Goal: Browse casually: Explore the website without a specific task or goal

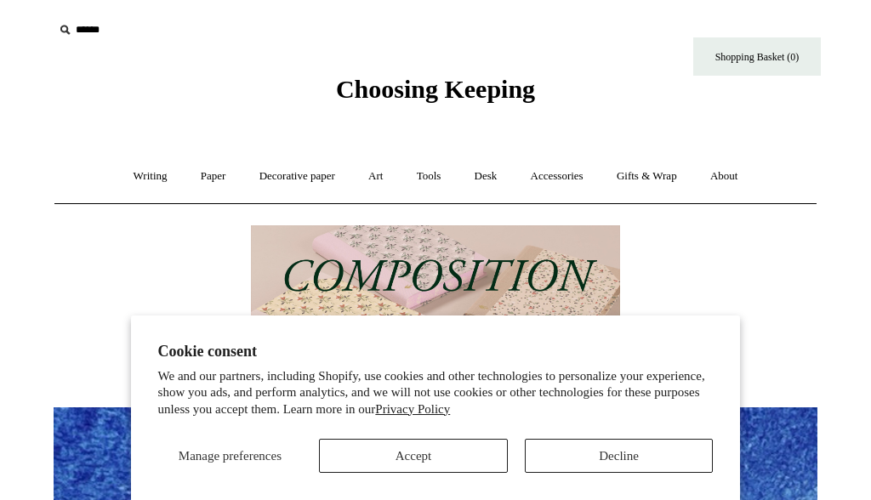
click at [424, 464] on button "Accept" at bounding box center [413, 456] width 189 height 34
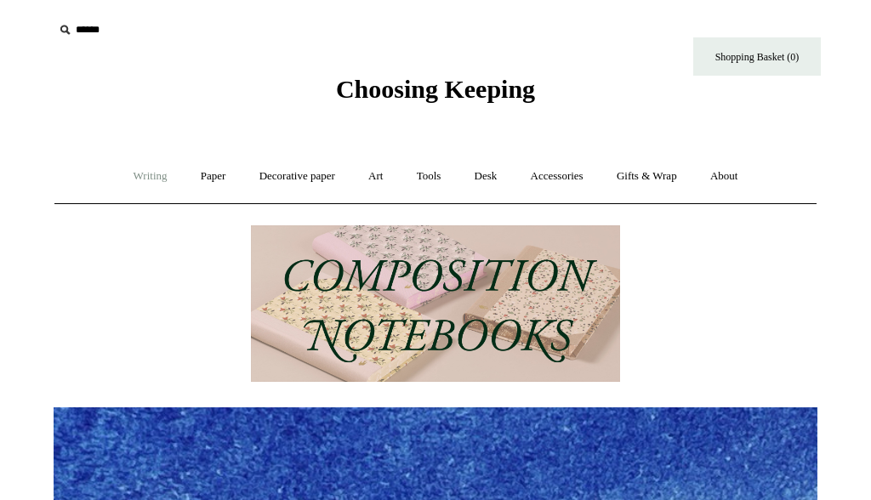
click at [149, 172] on link "Writing +" at bounding box center [150, 176] width 65 height 45
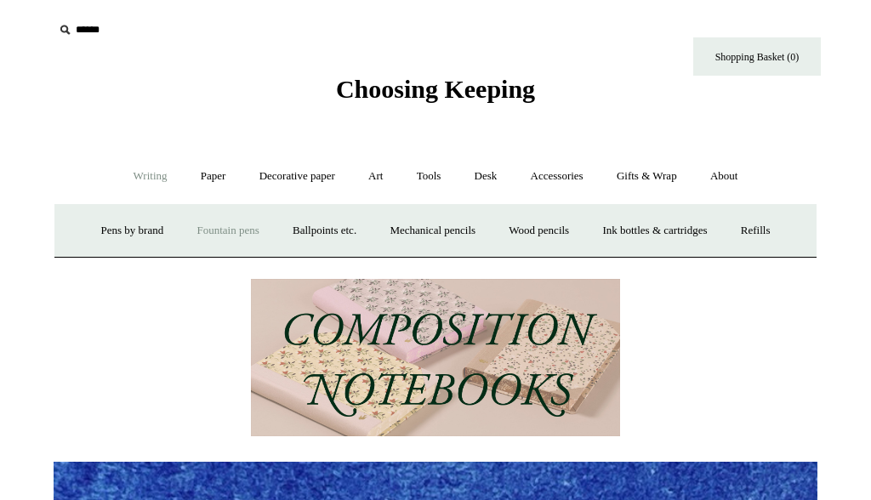
click at [215, 230] on link "Fountain pens +" at bounding box center [227, 230] width 93 height 45
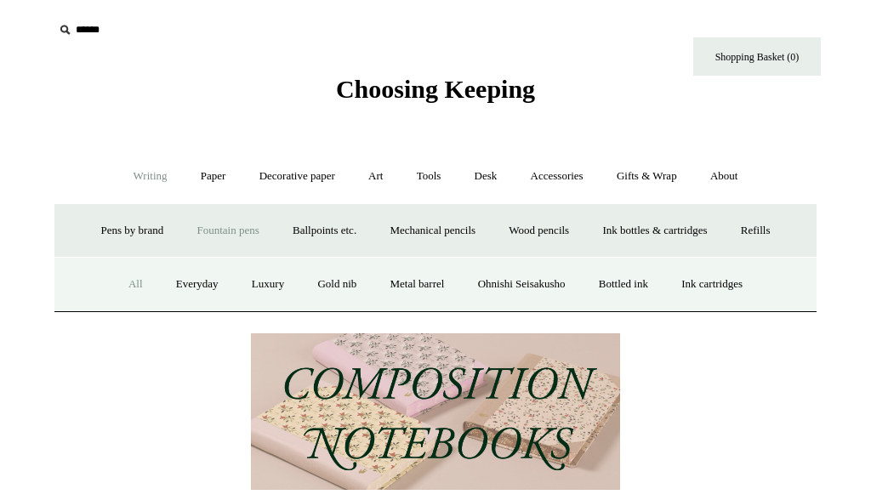
click at [121, 287] on link "All" at bounding box center [135, 284] width 45 height 45
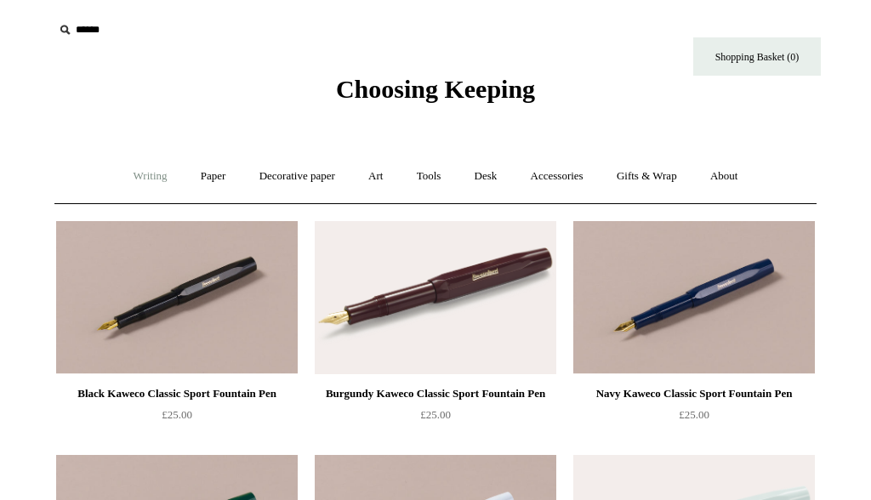
click at [149, 177] on link "Writing +" at bounding box center [150, 176] width 65 height 45
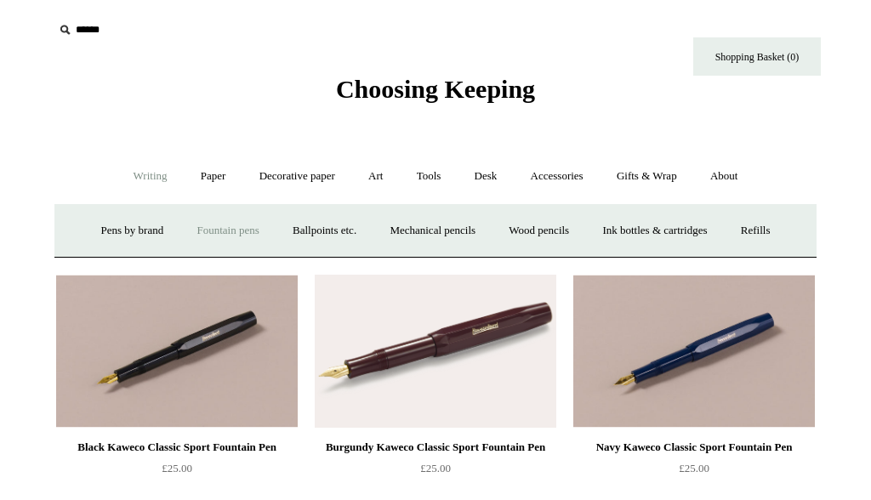
click at [206, 230] on link "Fountain pens +" at bounding box center [227, 230] width 93 height 45
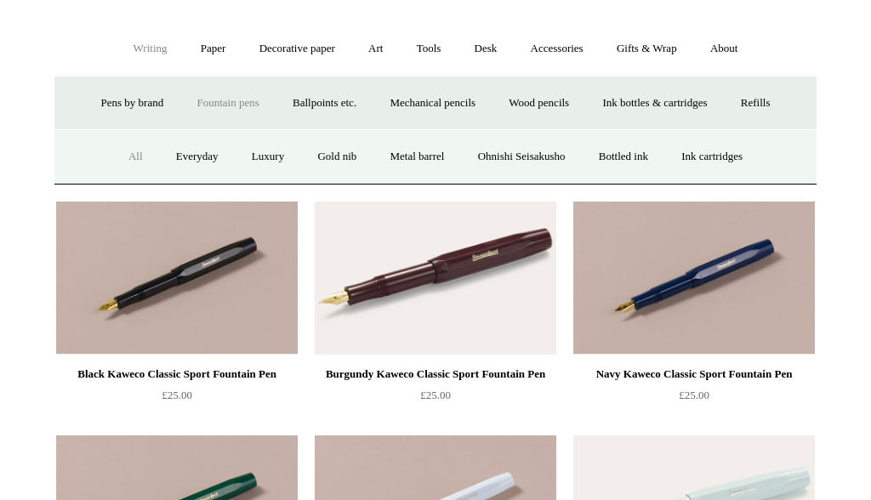
scroll to position [134, 0]
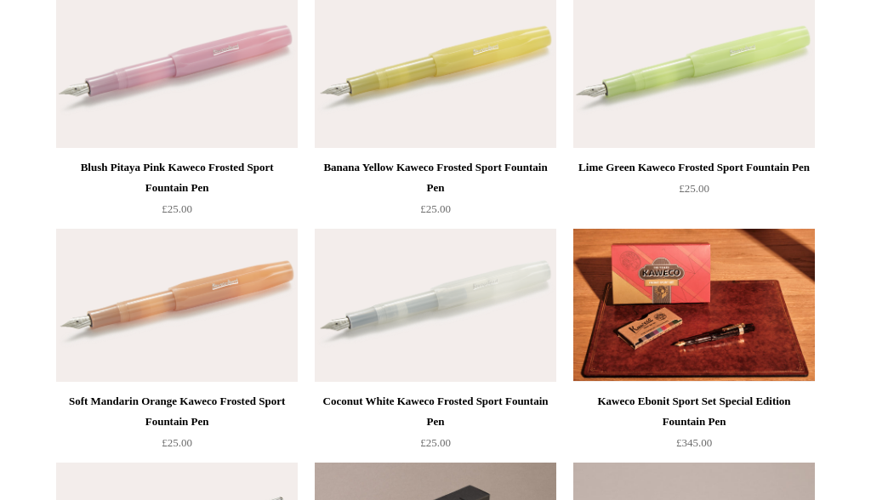
scroll to position [1272, 0]
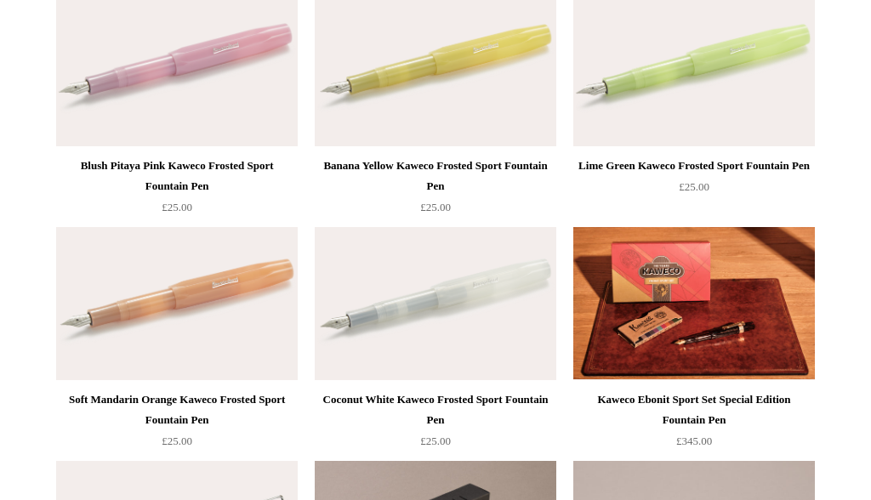
click at [457, 393] on div "Coconut White Kaweco Frosted Sport Fountain Pen" at bounding box center [435, 410] width 233 height 41
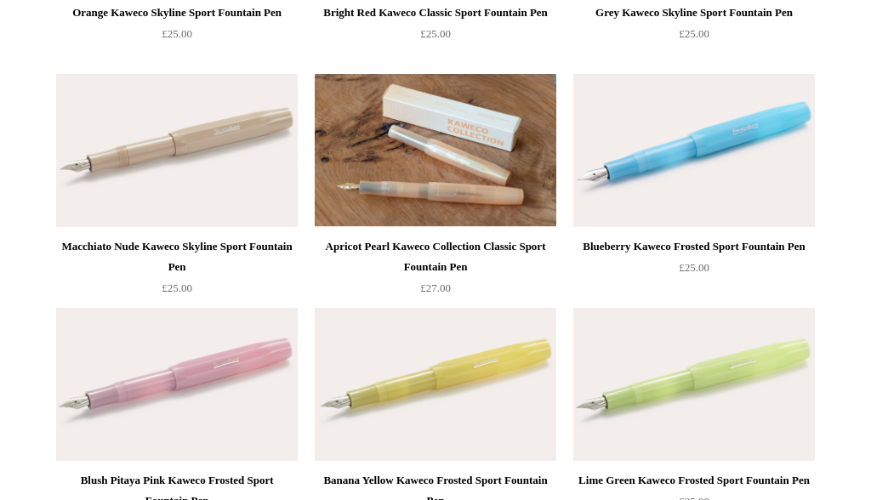
scroll to position [953, 0]
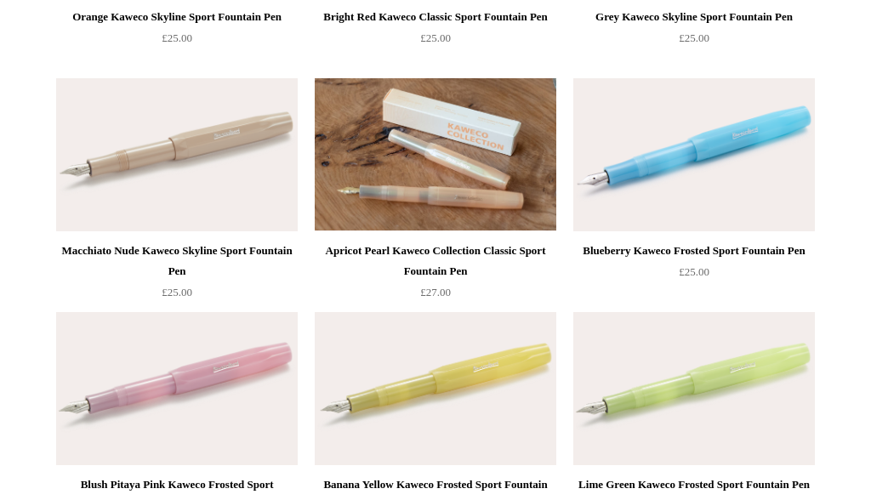
click at [482, 254] on div "Apricot Pearl Kaweco Collection Classic Sport Fountain Pen" at bounding box center [435, 261] width 233 height 41
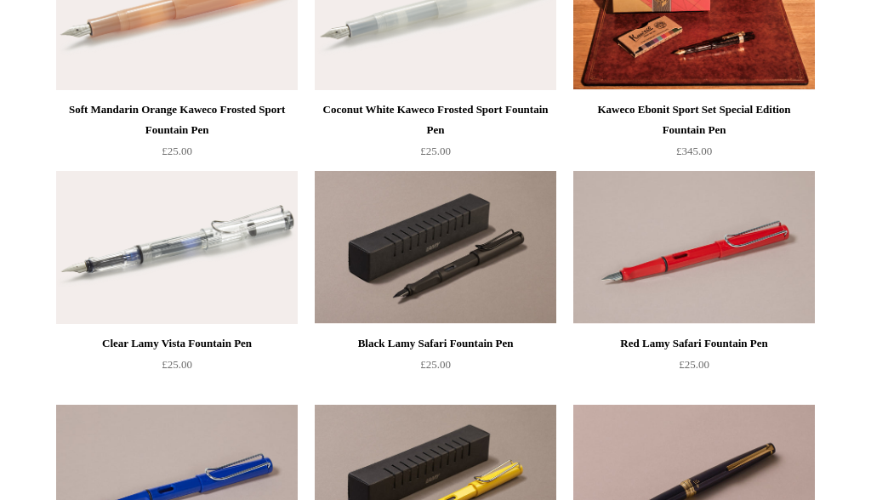
scroll to position [1571, 0]
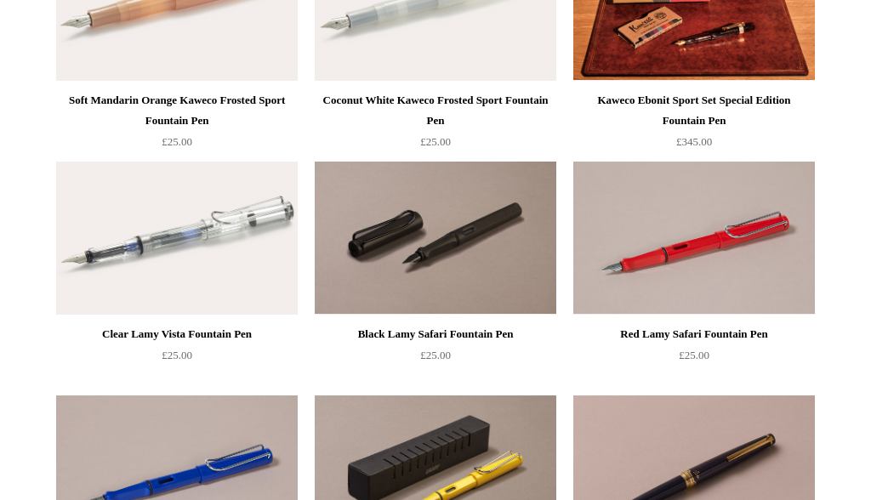
click at [498, 281] on img at bounding box center [436, 238] width 242 height 153
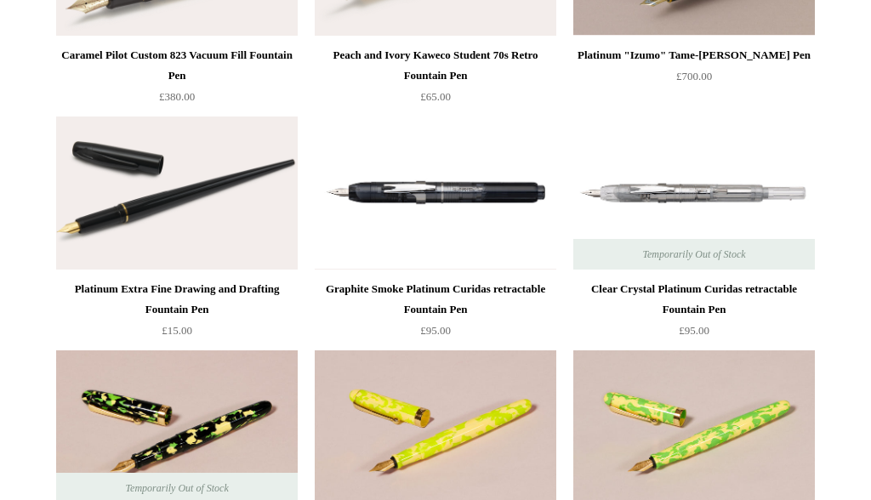
scroll to position [4662, 0]
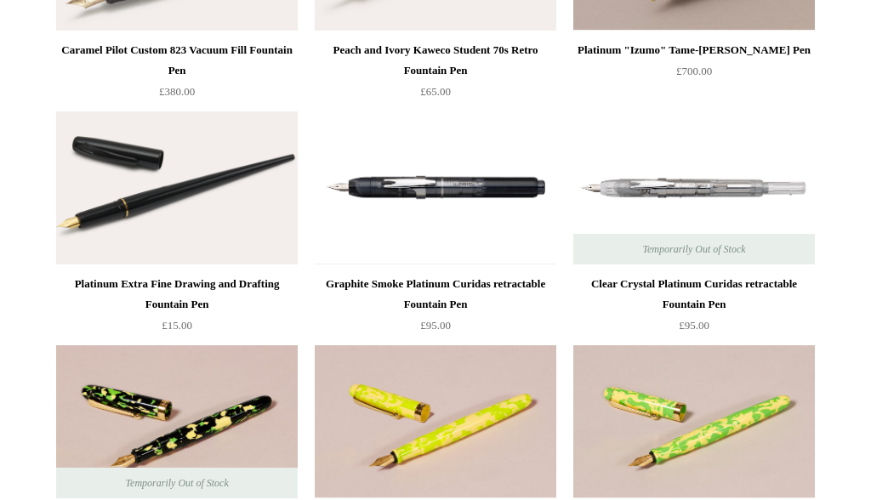
click at [432, 290] on div "Graphite Smoke Platinum Curidas retractable Fountain Pen" at bounding box center [435, 294] width 233 height 41
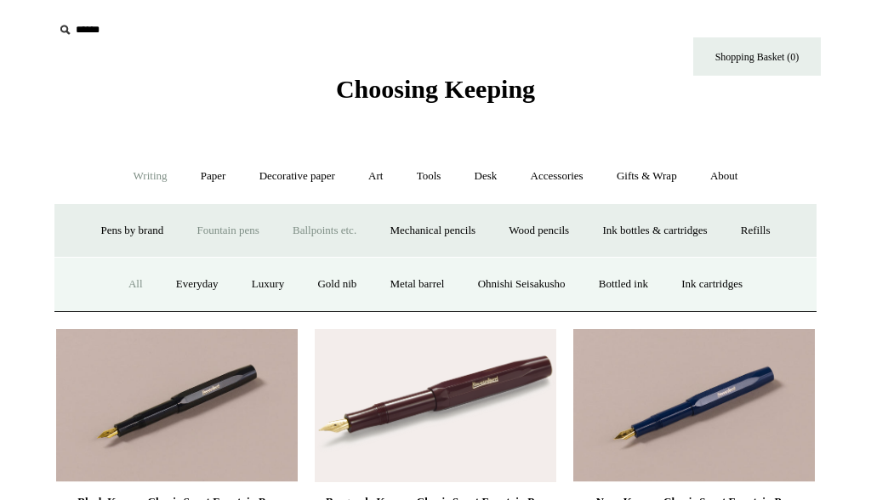
scroll to position [0, 0]
click at [310, 225] on link "Ballpoints etc. +" at bounding box center [324, 230] width 94 height 45
click at [225, 285] on link "All" at bounding box center [232, 284] width 45 height 45
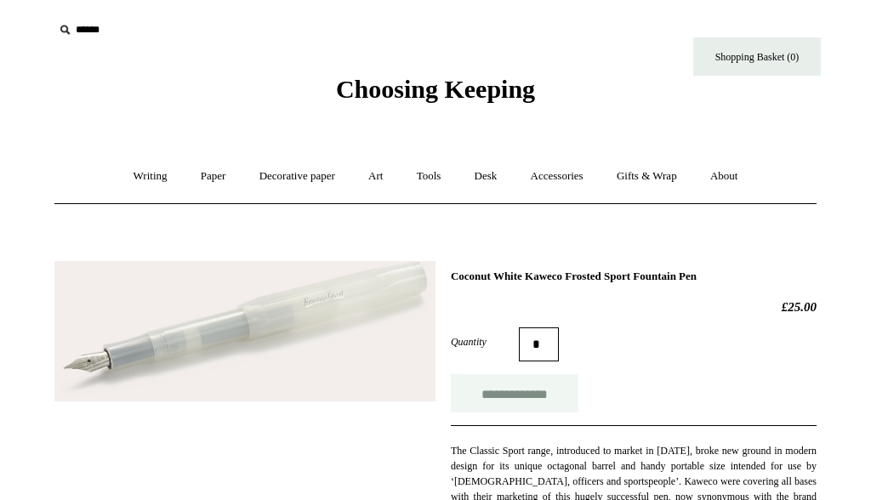
click at [521, 395] on input "**********" at bounding box center [515, 393] width 128 height 38
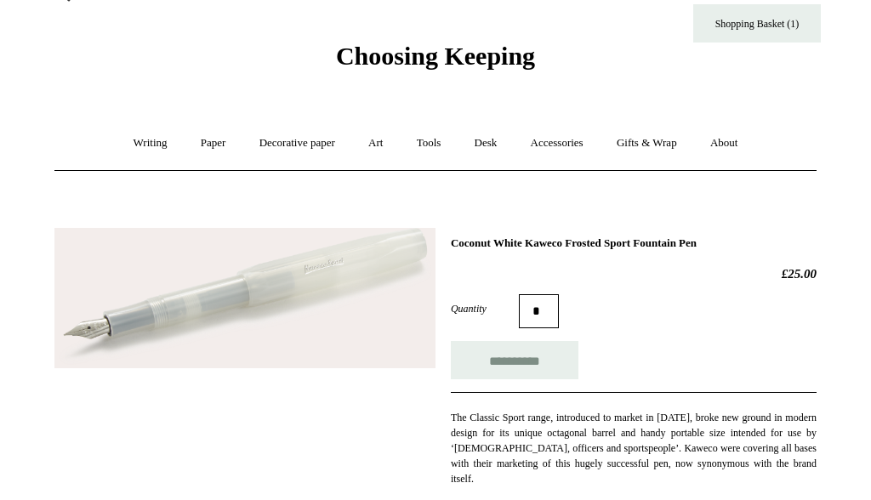
type input "**********"
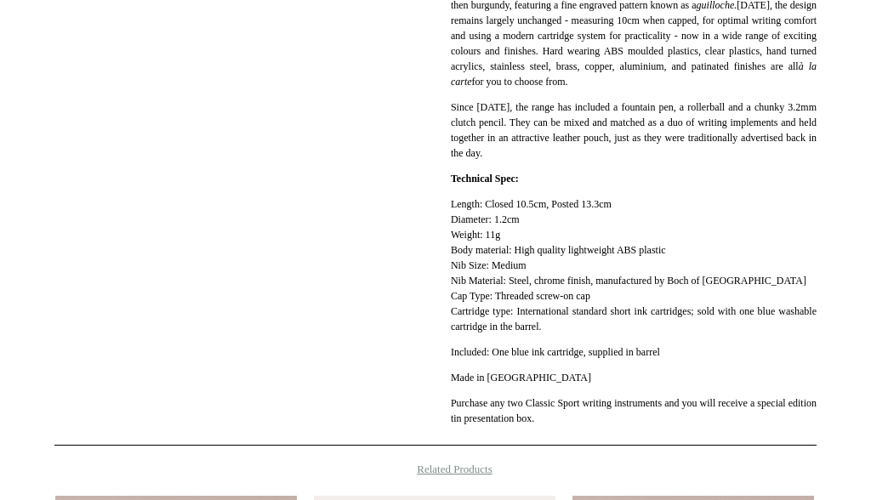
scroll to position [788, 0]
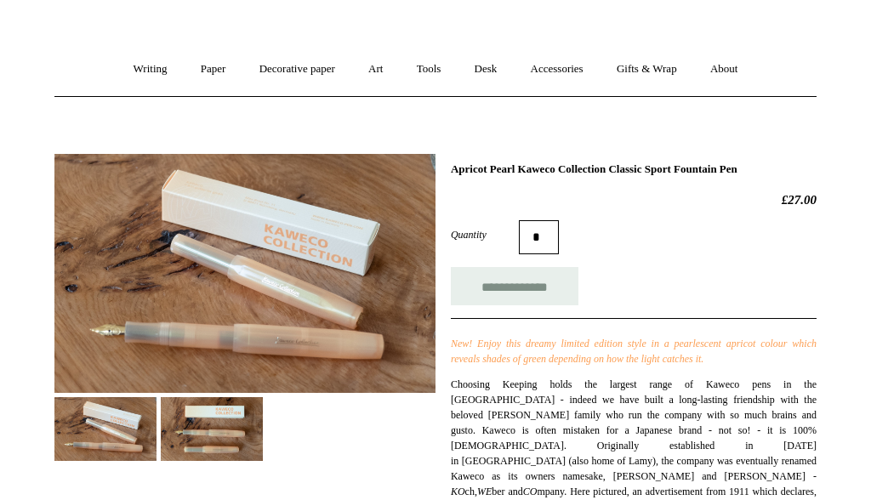
scroll to position [108, 0]
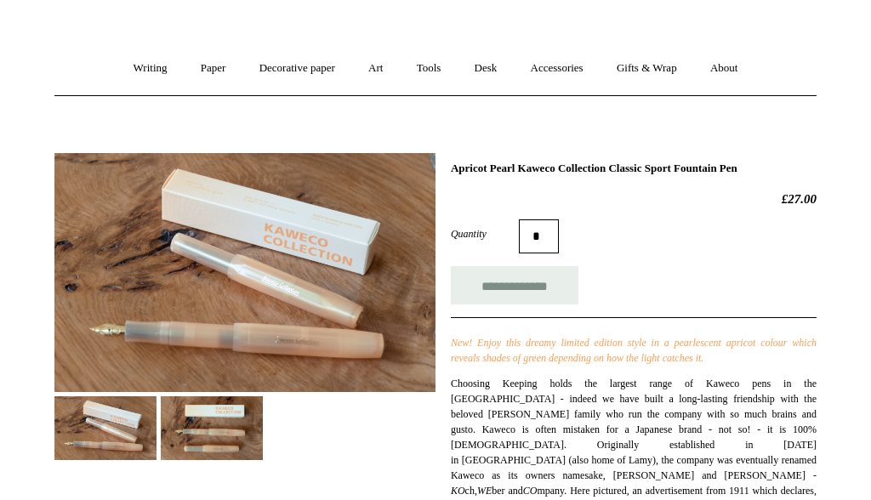
click at [220, 416] on img at bounding box center [212, 428] width 102 height 64
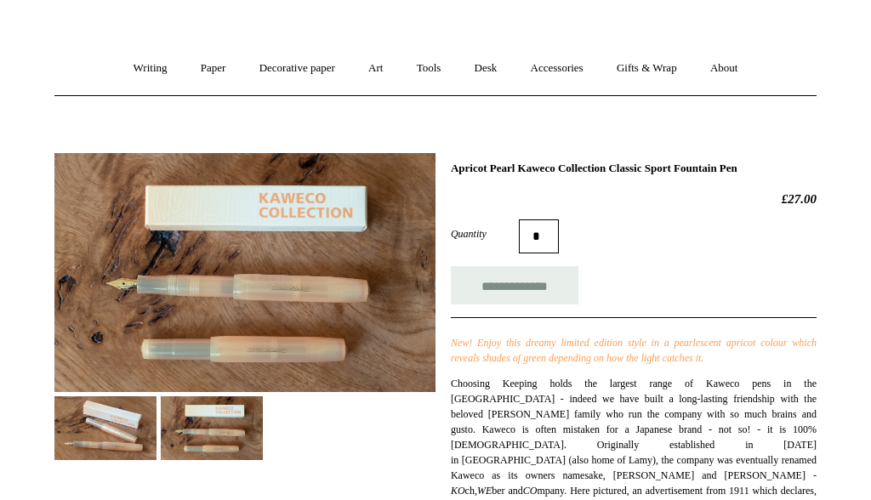
click at [120, 418] on img at bounding box center [105, 428] width 102 height 64
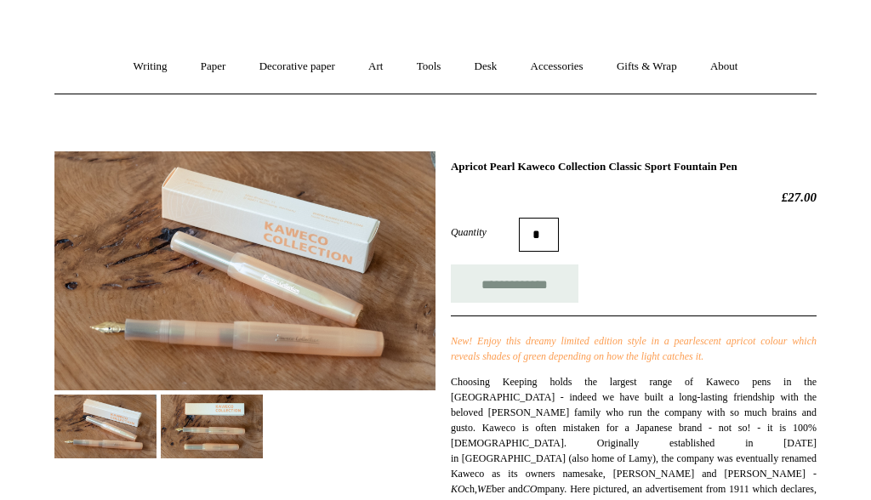
scroll to position [107, 0]
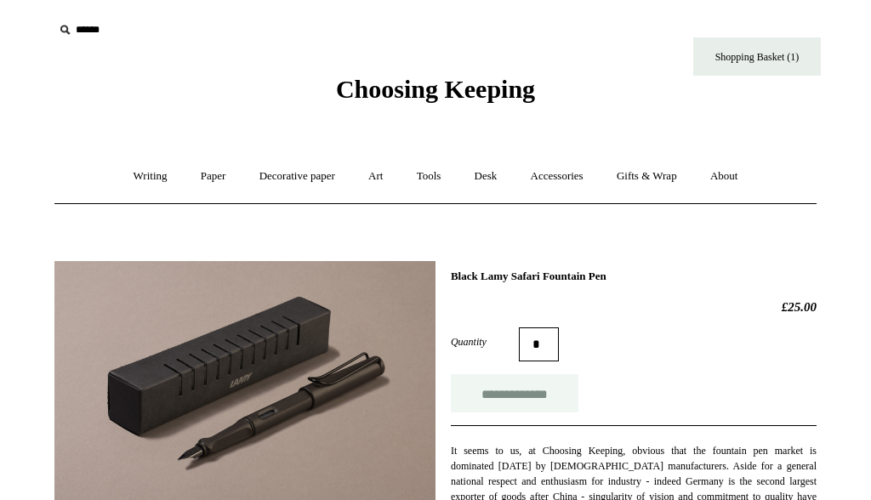
click at [524, 396] on input "**********" at bounding box center [515, 393] width 128 height 38
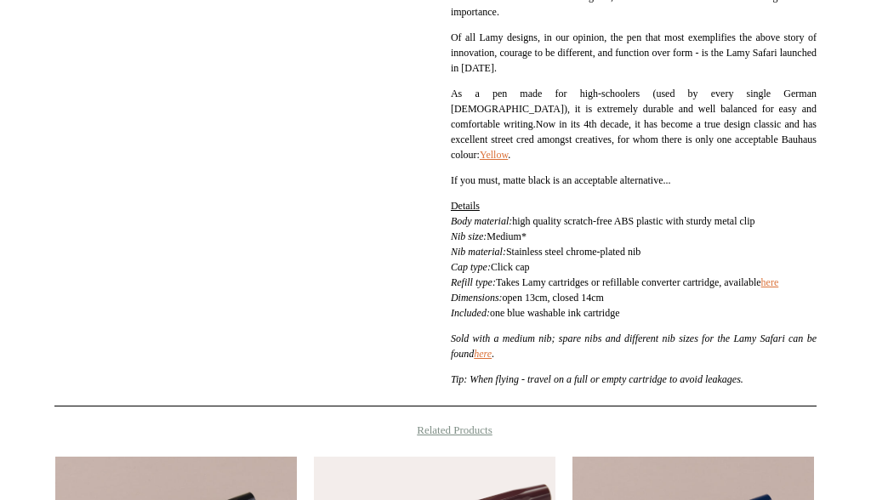
scroll to position [852, 0]
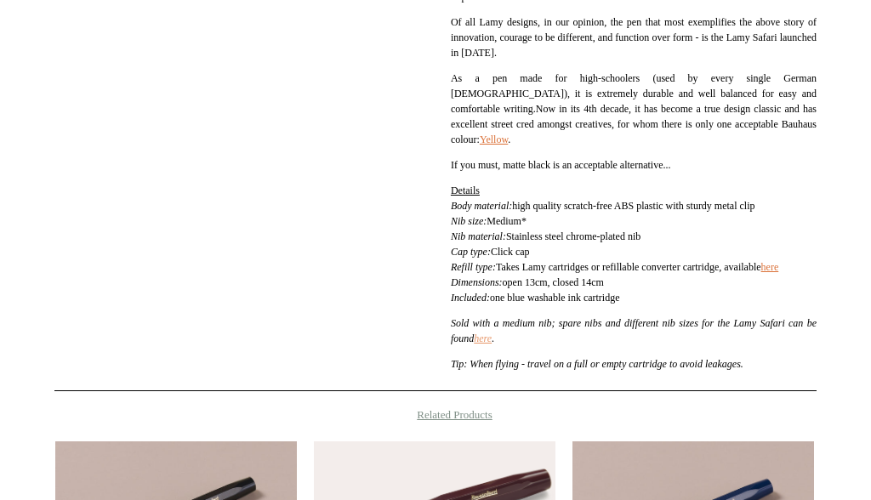
type input "**********"
click at [492, 339] on link "here" at bounding box center [483, 339] width 18 height 12
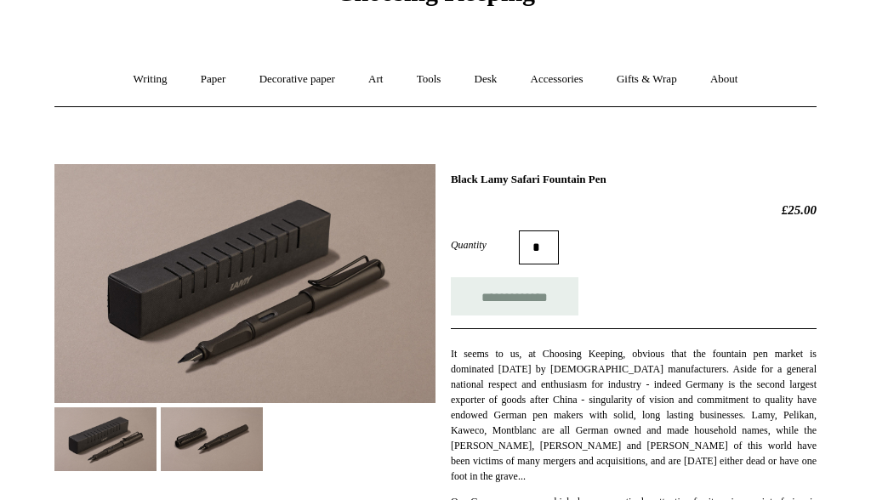
scroll to position [97, 0]
click at [242, 432] on img at bounding box center [212, 439] width 102 height 64
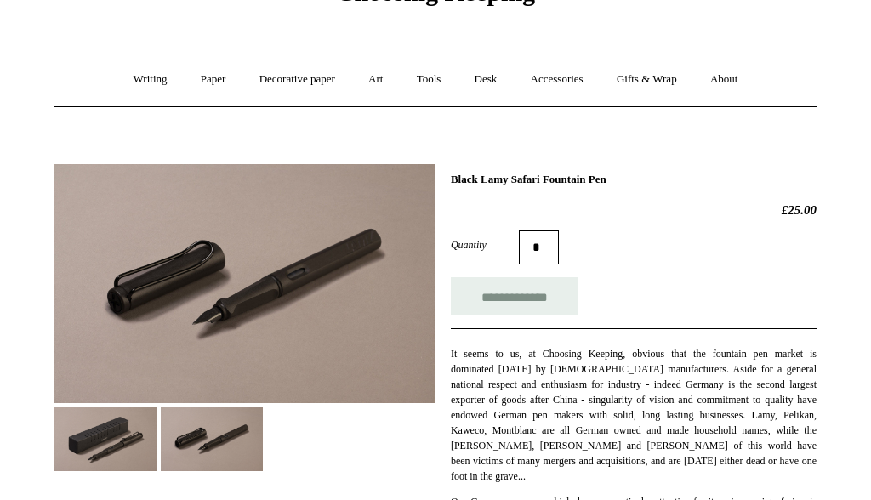
click at [114, 433] on img at bounding box center [105, 439] width 102 height 64
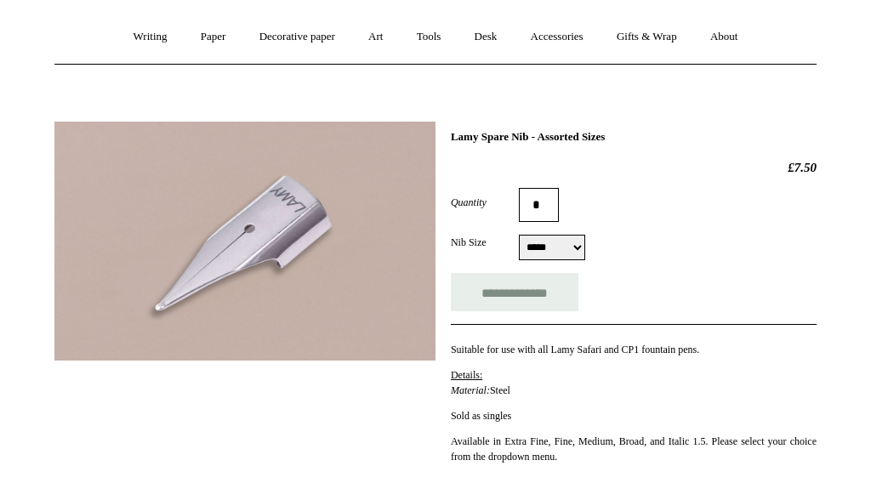
scroll to position [147, 0]
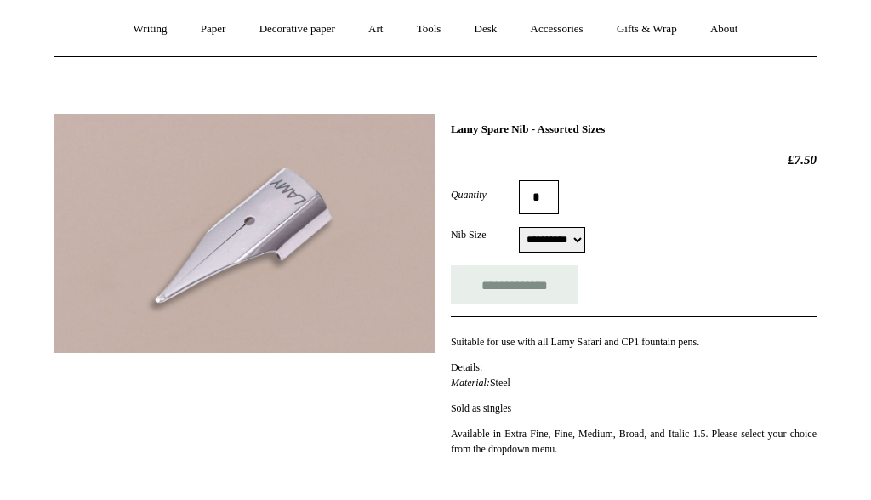
select select "*****"
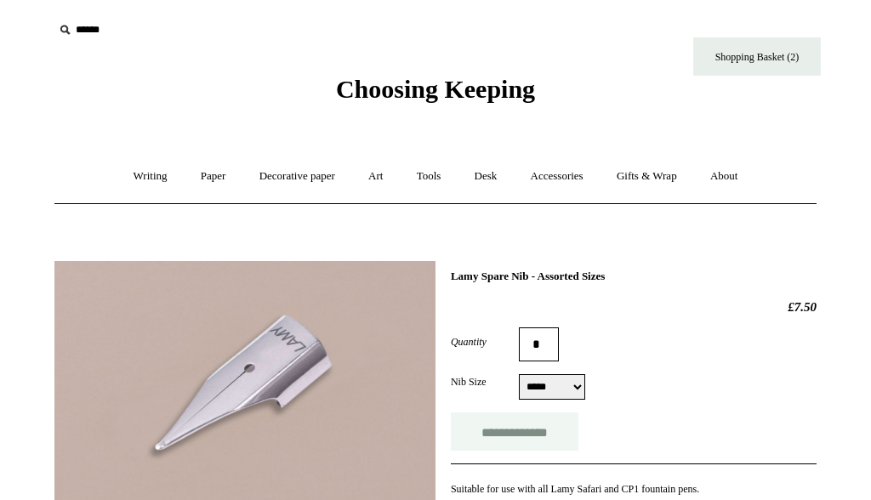
click at [531, 429] on input "**********" at bounding box center [515, 432] width 128 height 38
type input "**********"
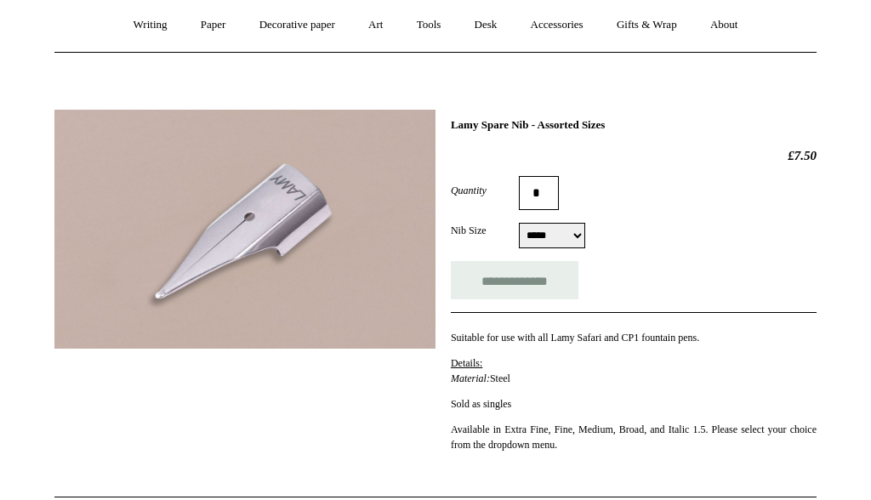
scroll to position [110, 0]
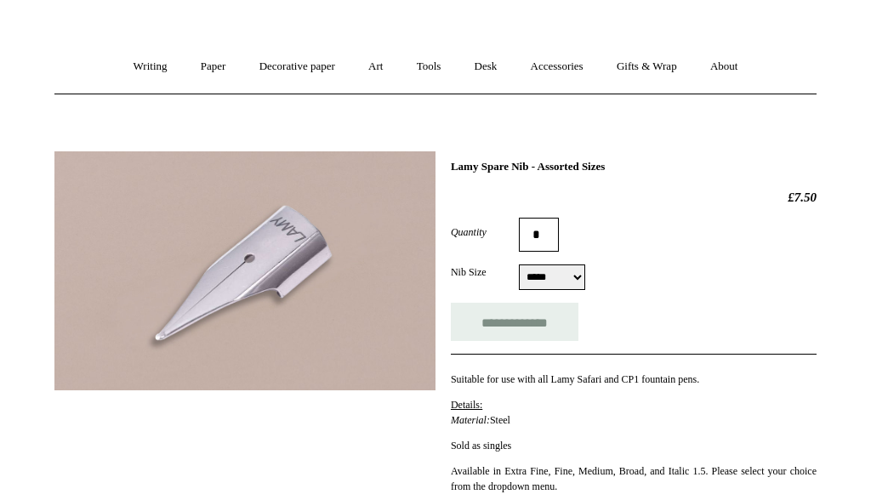
click at [552, 271] on select "**********" at bounding box center [552, 278] width 66 height 26
select select "******"
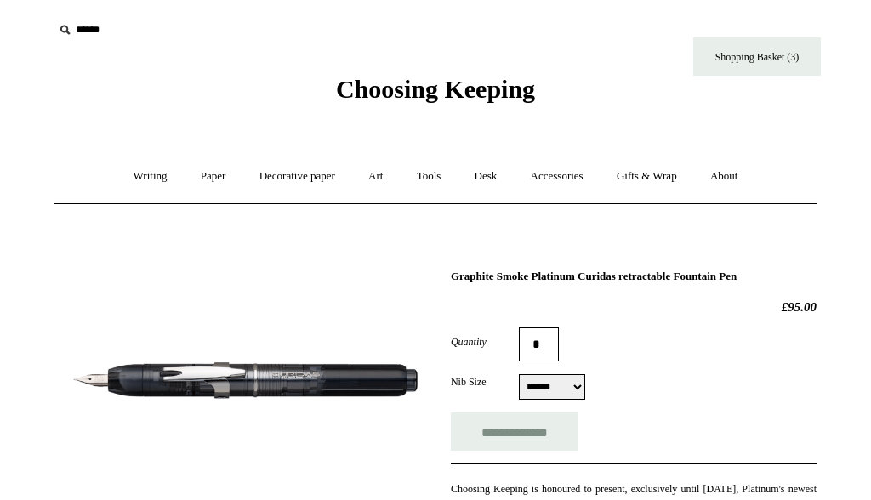
select select "******"
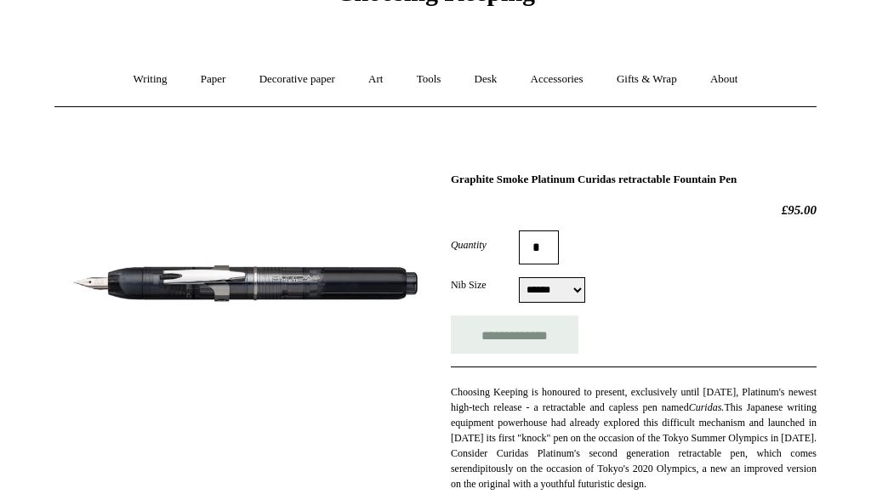
scroll to position [128, 0]
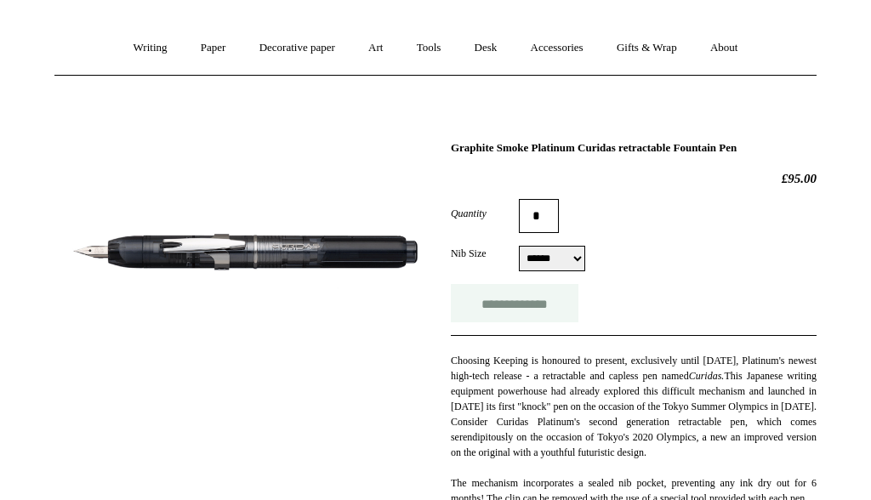
click at [530, 301] on input "**********" at bounding box center [515, 303] width 128 height 38
type input "**********"
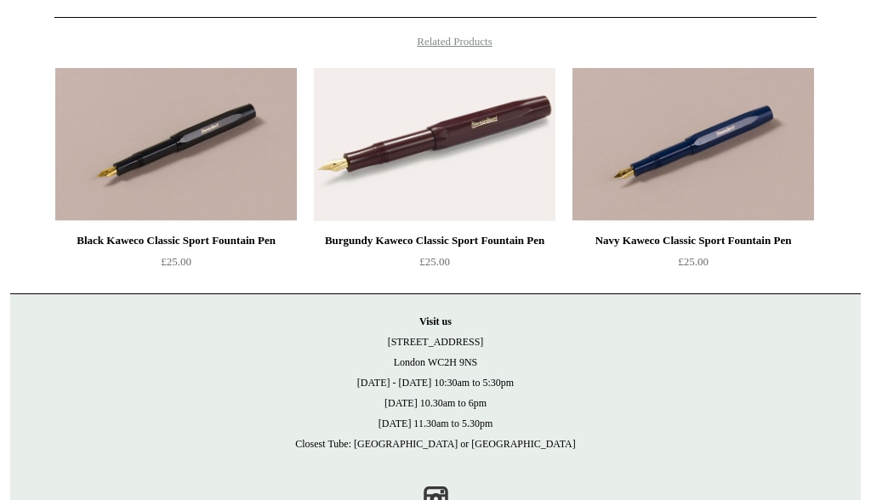
scroll to position [1312, 0]
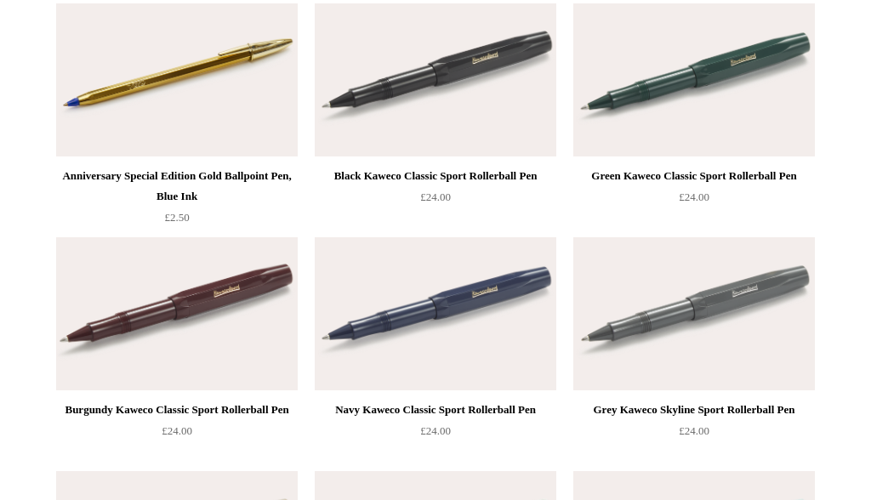
scroll to position [111, 0]
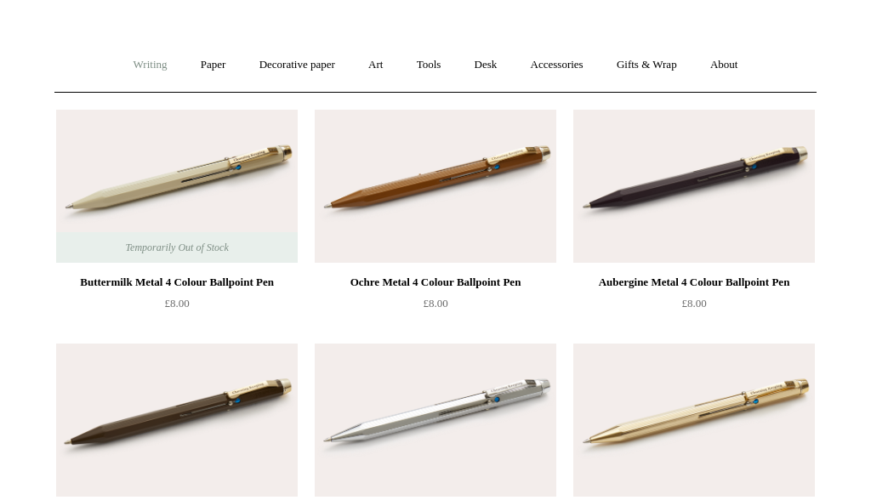
click at [137, 62] on link "Writing +" at bounding box center [150, 65] width 65 height 45
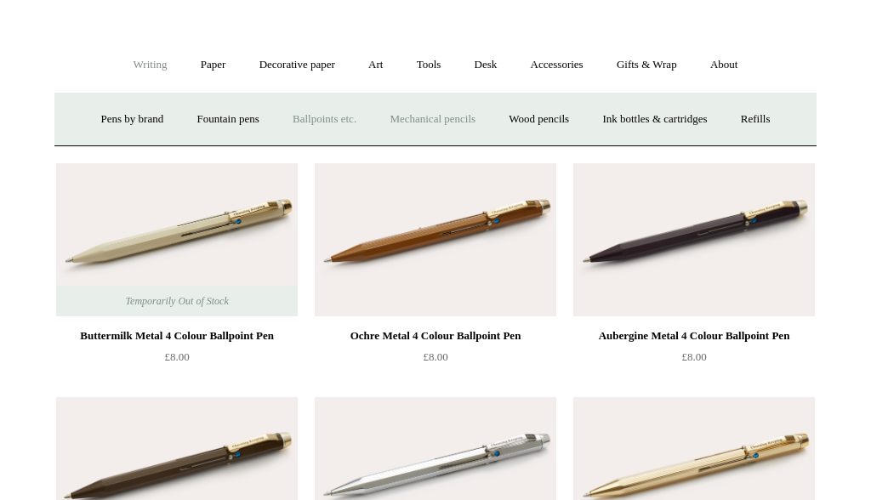
click at [412, 120] on link "Mechanical pencils +" at bounding box center [432, 119] width 117 height 45
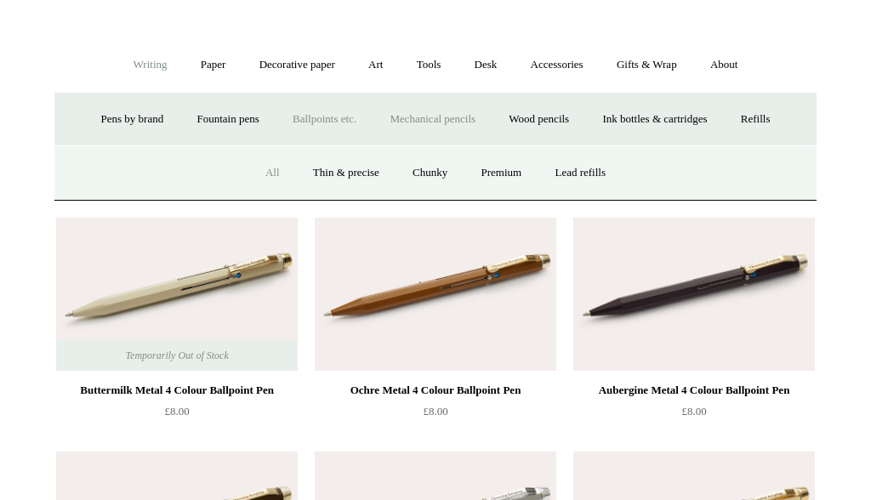
click at [265, 169] on link "All" at bounding box center [272, 173] width 45 height 45
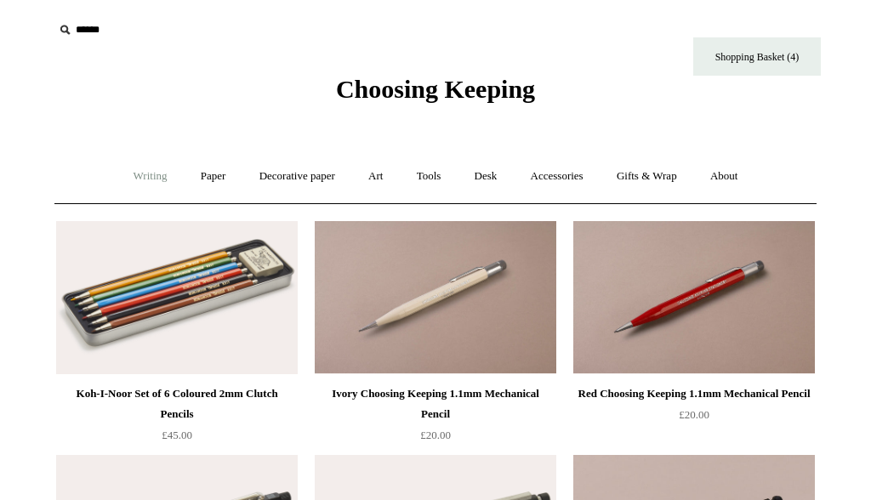
click at [150, 170] on link "Writing +" at bounding box center [150, 176] width 65 height 45
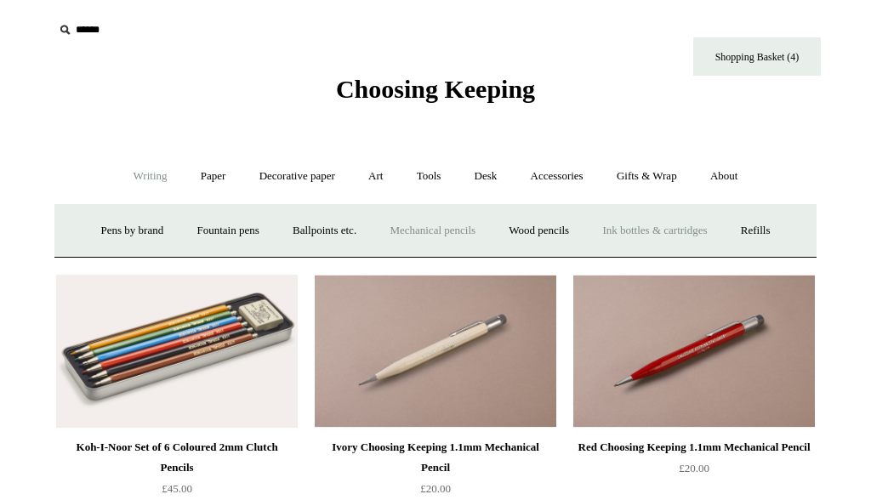
click at [635, 234] on link "Ink bottles & cartridges +" at bounding box center [654, 230] width 135 height 45
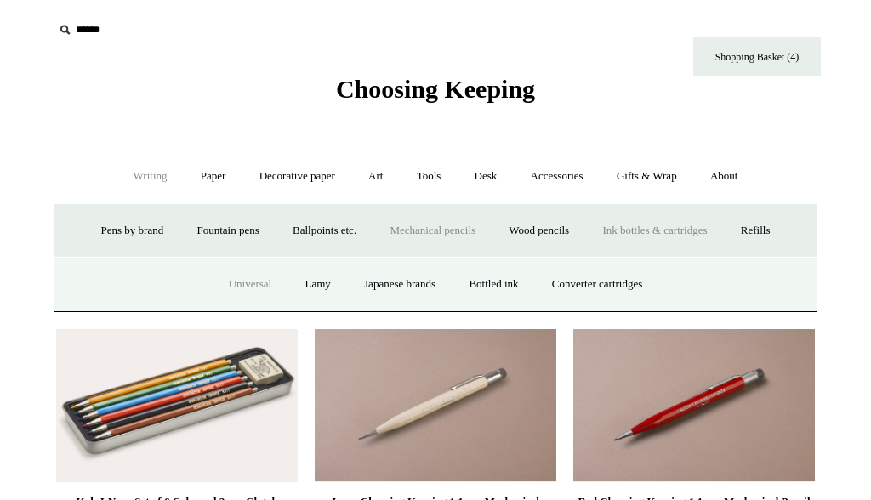
click at [236, 282] on link "Universal" at bounding box center [250, 284] width 74 height 45
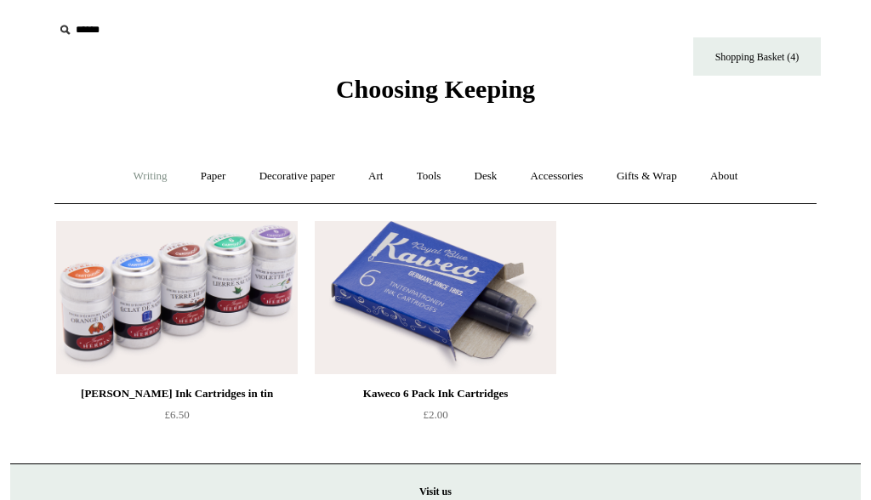
click at [147, 173] on link "Writing +" at bounding box center [150, 176] width 65 height 45
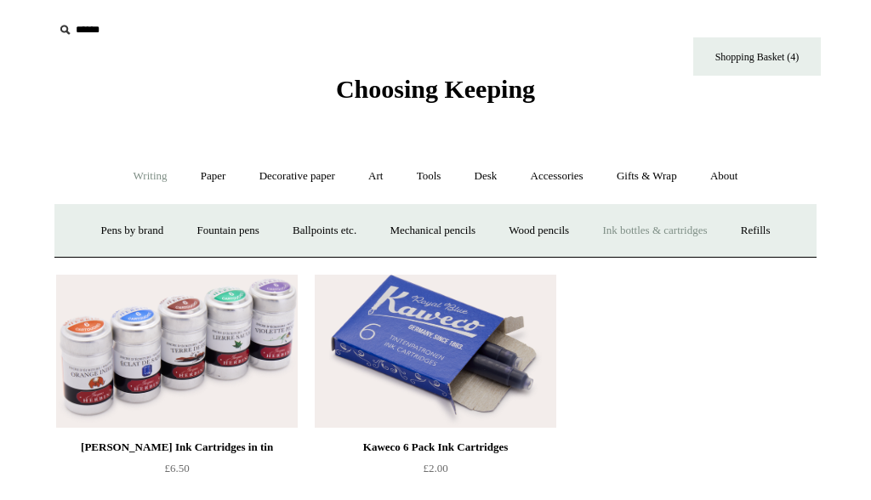
click at [659, 226] on link "Ink bottles & cartridges +" at bounding box center [654, 230] width 135 height 45
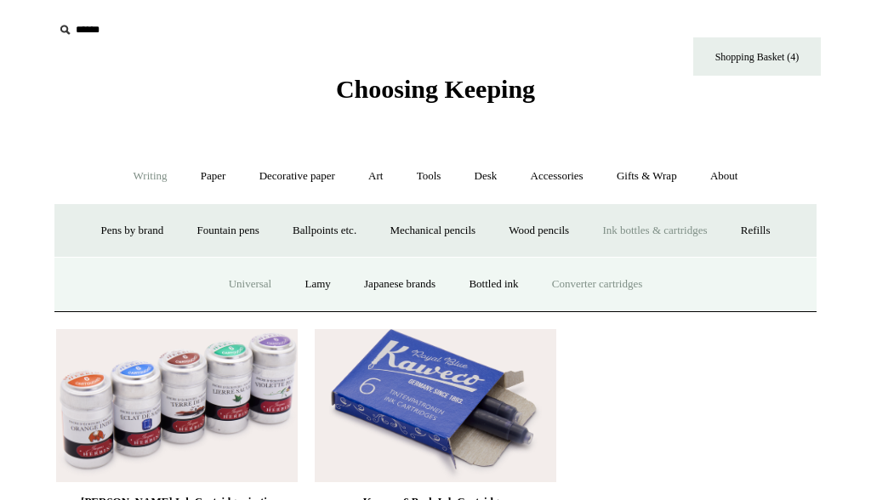
click at [579, 282] on link "Converter cartridges" at bounding box center [597, 284] width 121 height 45
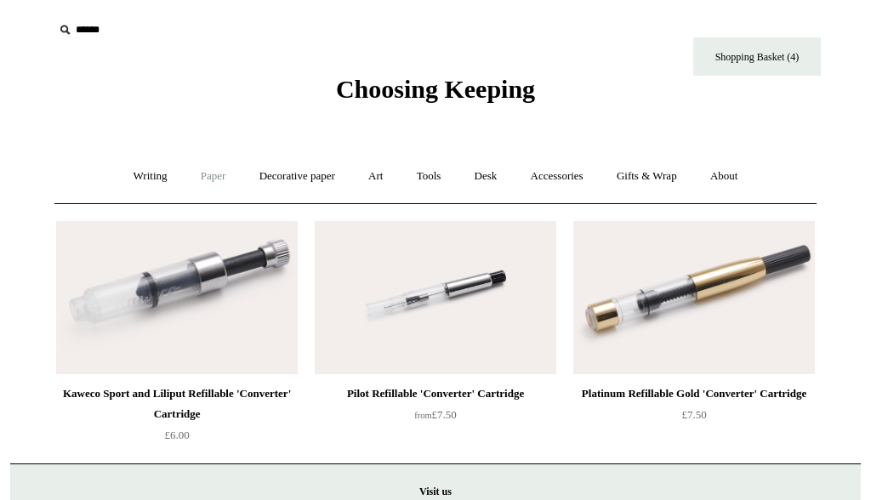
click at [207, 168] on link "Paper +" at bounding box center [213, 176] width 56 height 45
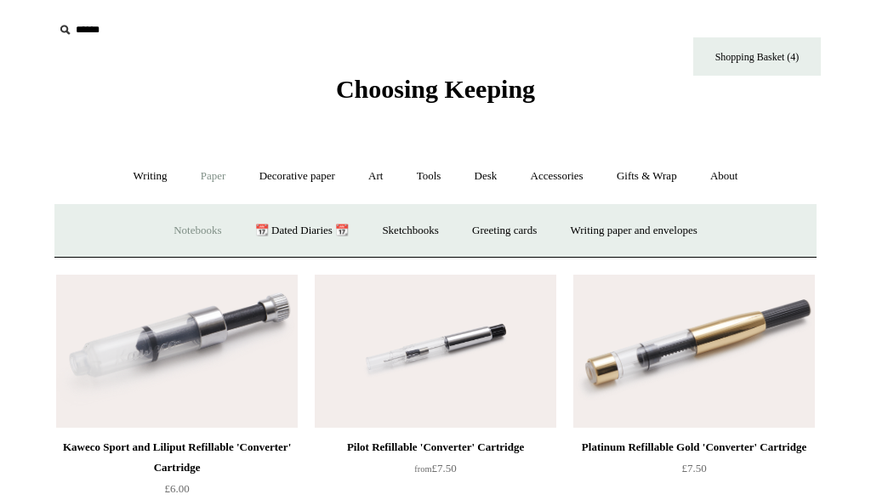
click at [197, 230] on link "Notebooks +" at bounding box center [197, 230] width 78 height 45
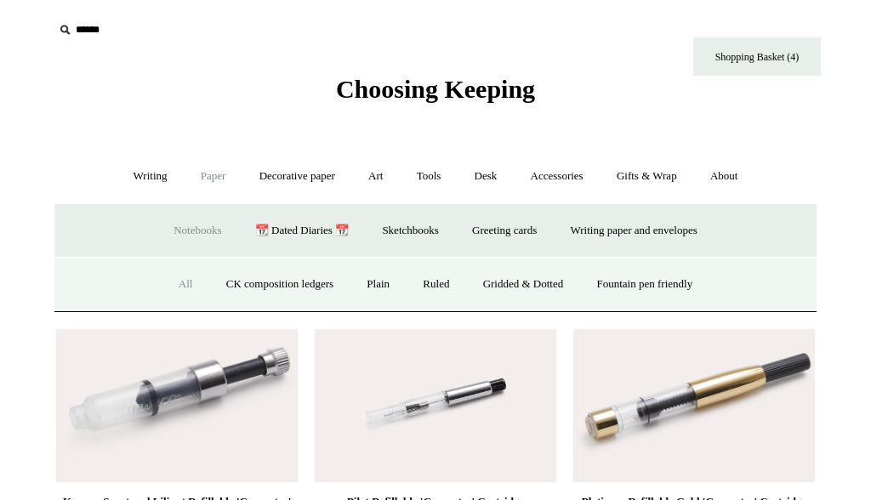
click at [170, 279] on link "All" at bounding box center [185, 284] width 45 height 45
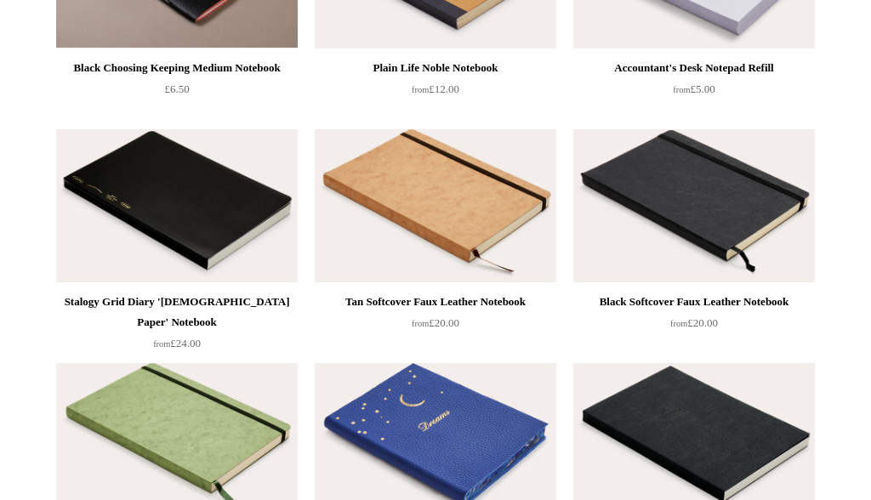
scroll to position [5004, 0]
click at [248, 260] on img at bounding box center [177, 205] width 242 height 153
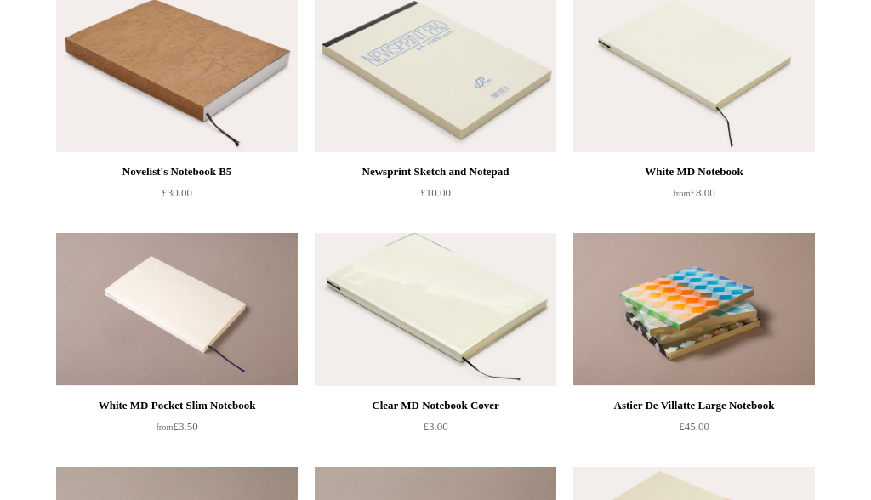
scroll to position [6077, 0]
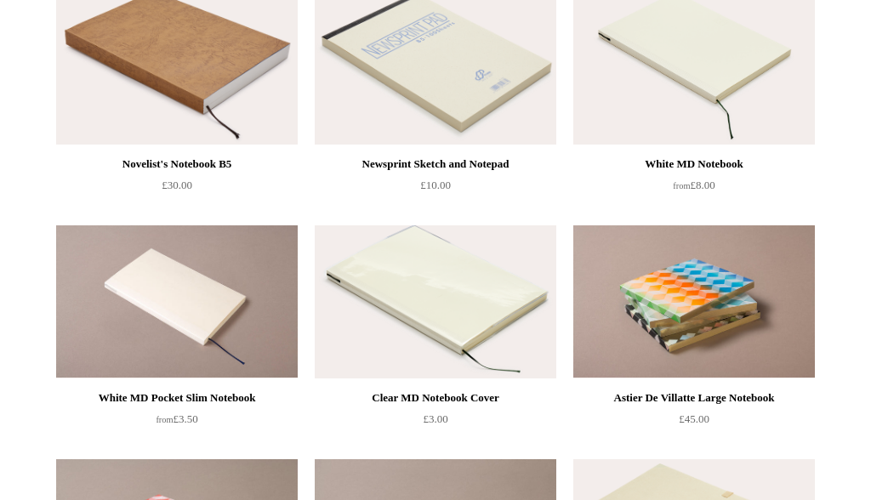
click at [685, 73] on img at bounding box center [694, 67] width 242 height 153
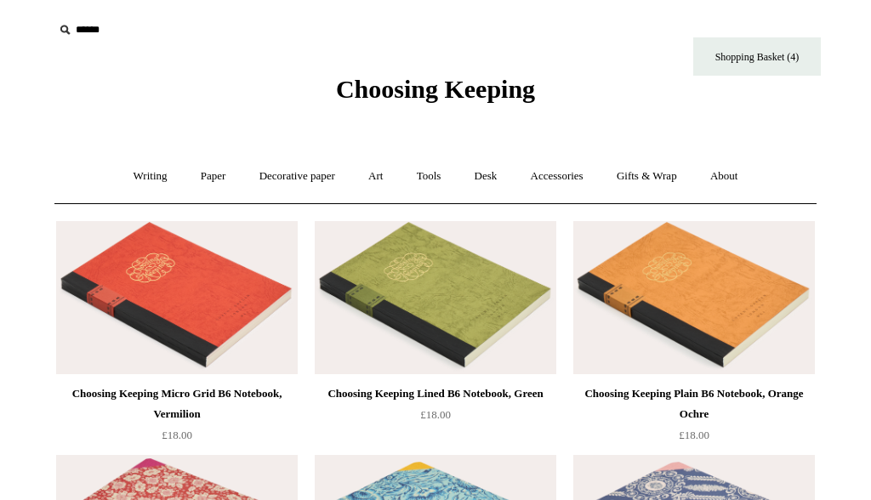
scroll to position [0, 0]
click at [214, 176] on link "Paper +" at bounding box center [213, 176] width 56 height 45
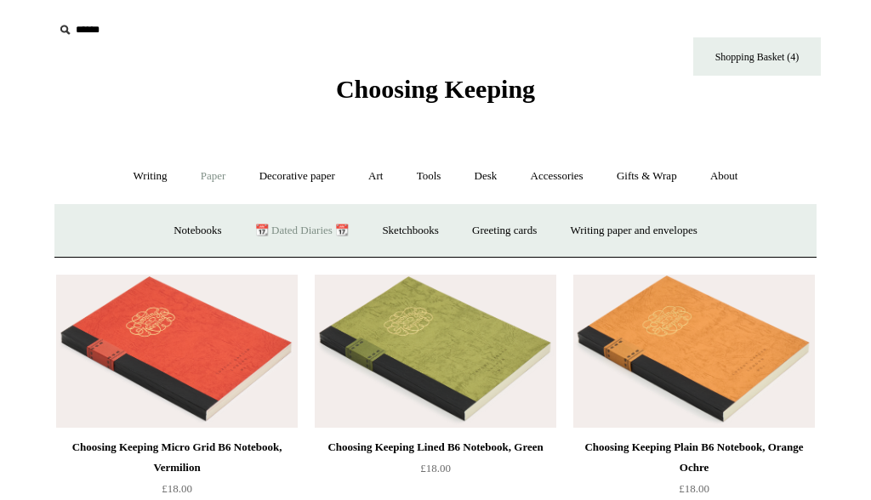
click at [297, 230] on link "📆 Dated Diaries 📆" at bounding box center [302, 230] width 124 height 45
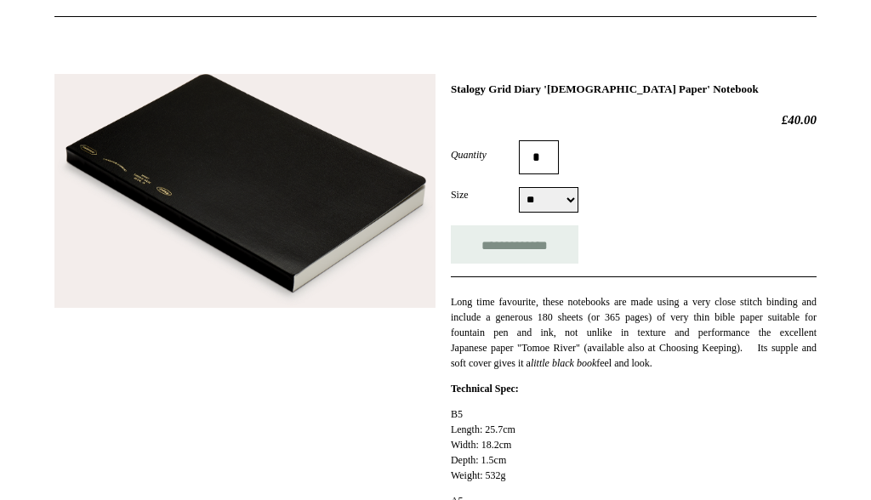
scroll to position [193, 0]
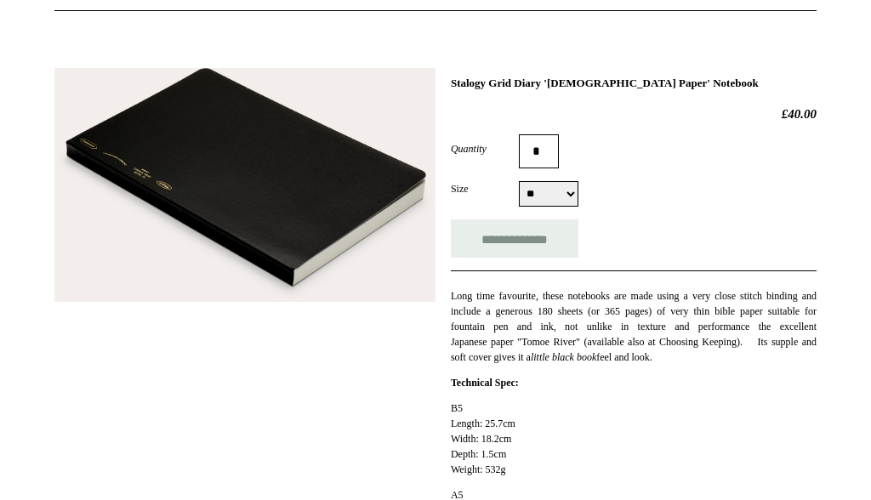
select select "**"
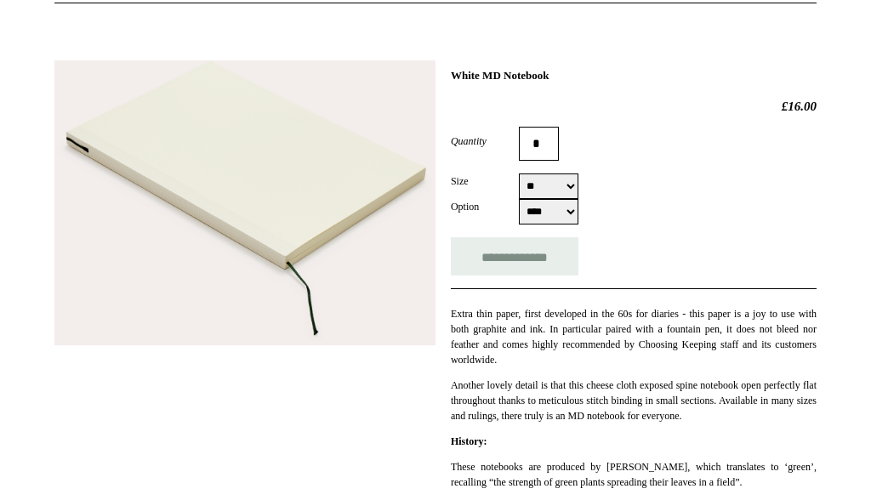
scroll to position [185, 0]
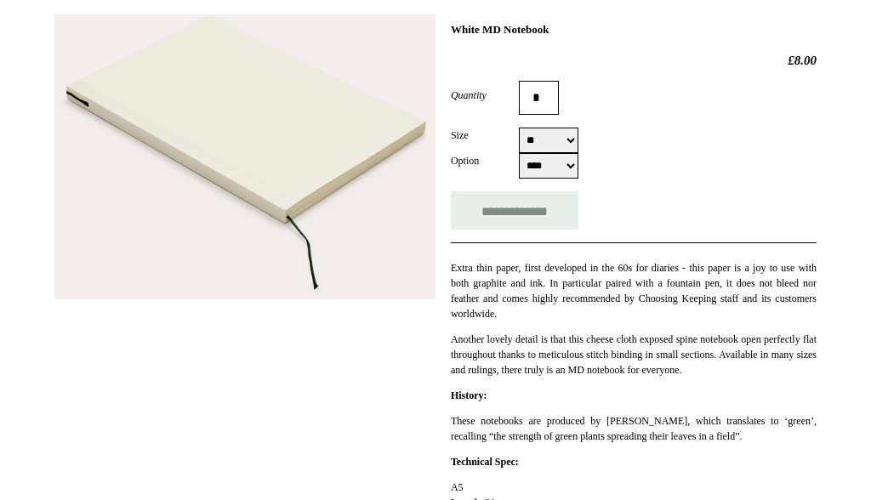
scroll to position [165, 0]
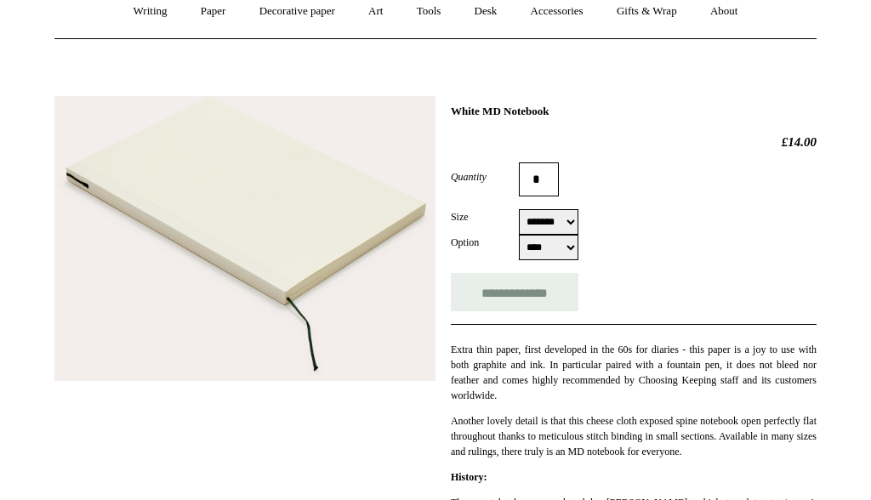
select select "**"
select select "***"
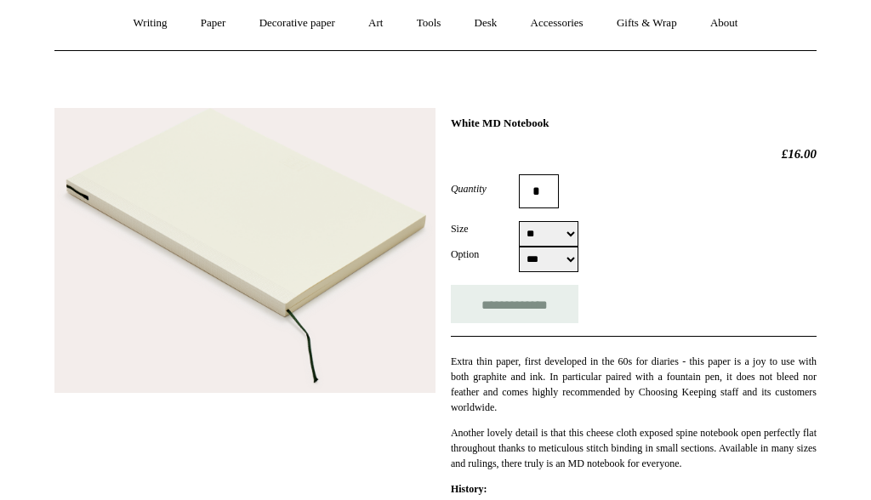
scroll to position [152, 0]
click at [529, 309] on input "**********" at bounding box center [515, 305] width 128 height 38
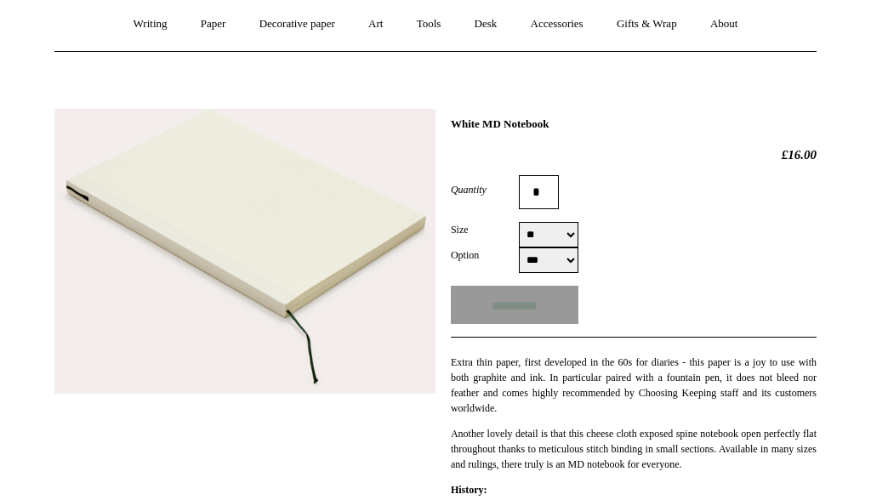
type input "**********"
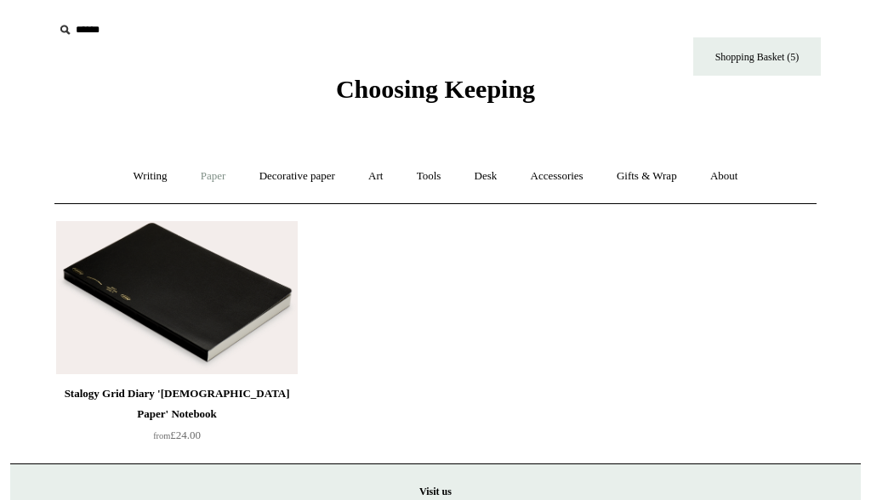
click at [202, 178] on link "Paper +" at bounding box center [213, 176] width 56 height 45
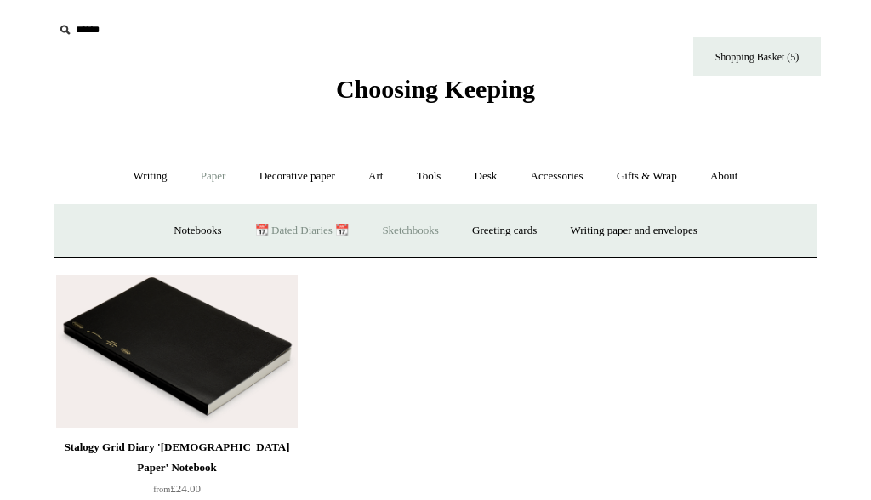
click at [392, 232] on link "Sketchbooks +" at bounding box center [410, 230] width 87 height 45
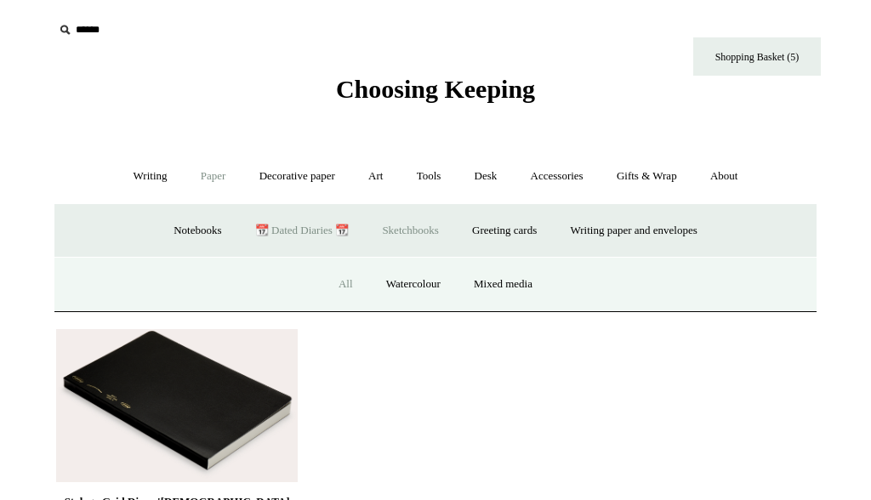
click at [347, 282] on link "All" at bounding box center [345, 284] width 45 height 45
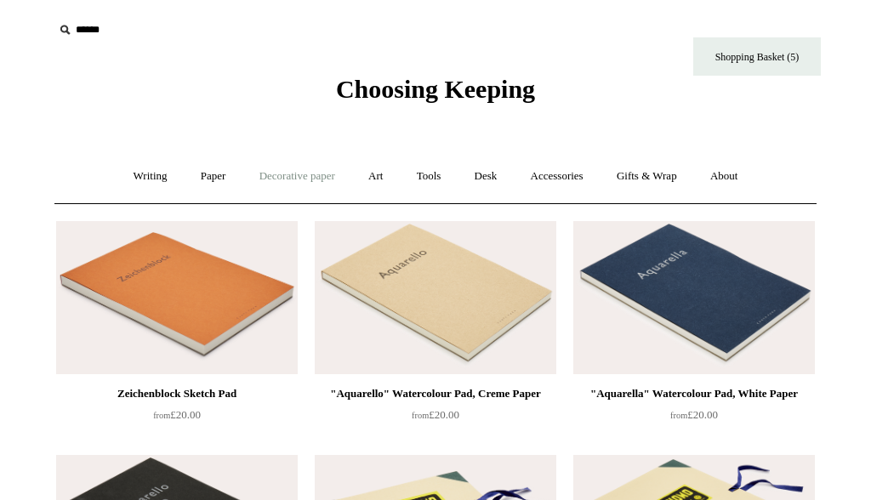
click at [279, 177] on link "Decorative paper +" at bounding box center [297, 176] width 106 height 45
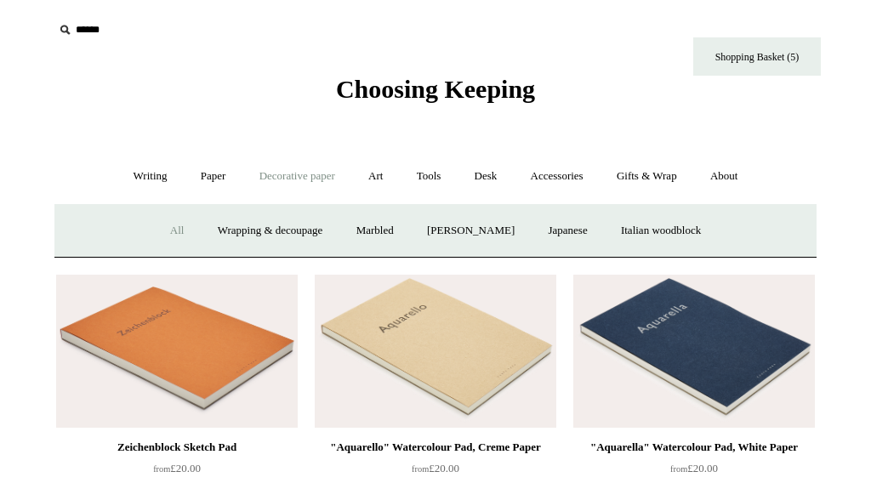
click at [165, 230] on link "All" at bounding box center [177, 230] width 45 height 45
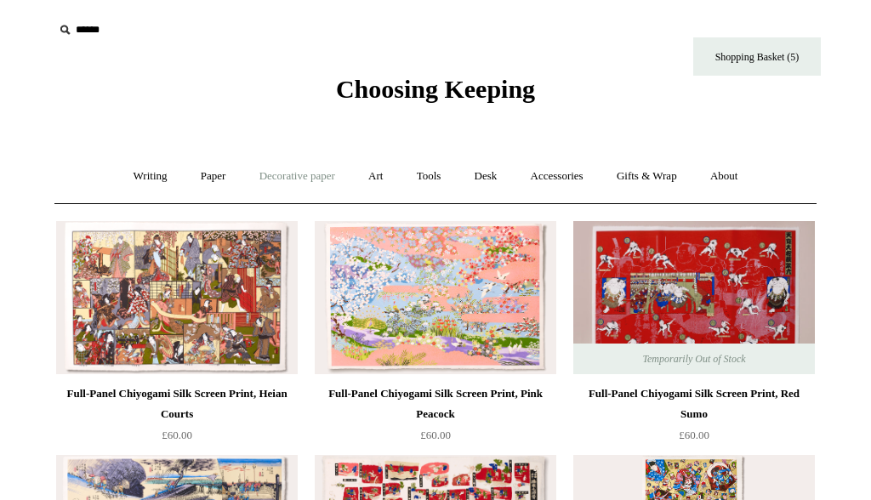
click at [299, 184] on link "Decorative paper +" at bounding box center [297, 176] width 106 height 45
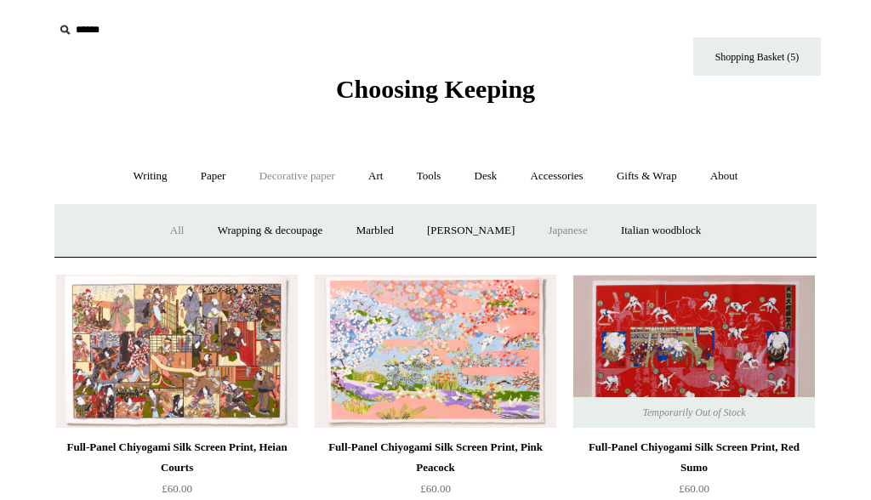
click at [591, 230] on link "Japanese" at bounding box center [567, 230] width 70 height 45
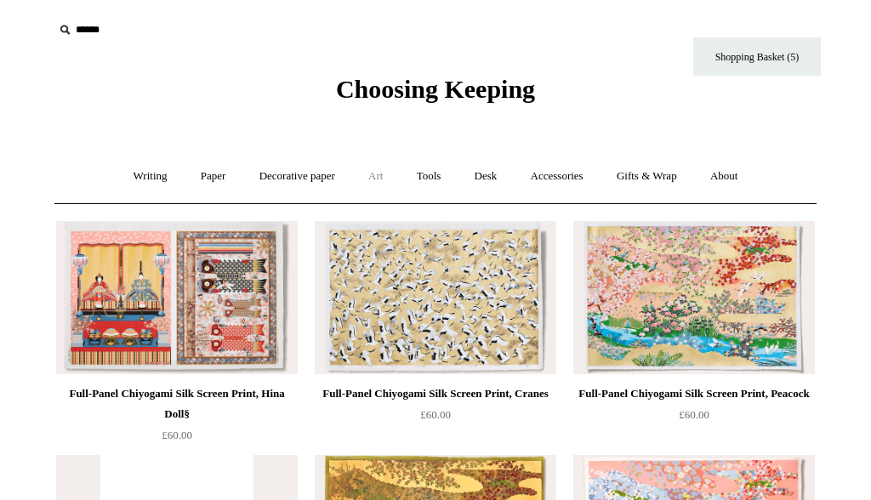
click at [386, 176] on link "Art +" at bounding box center [375, 176] width 45 height 45
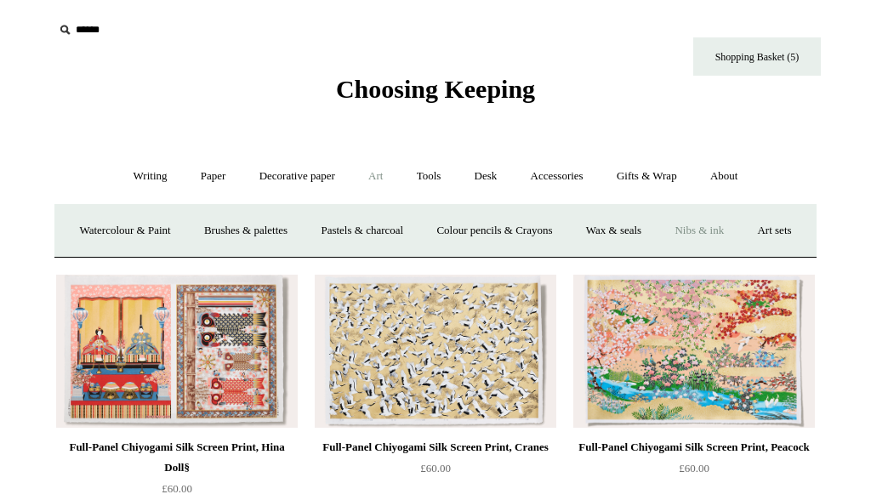
click at [734, 225] on link "Nibs & ink" at bounding box center [699, 230] width 80 height 45
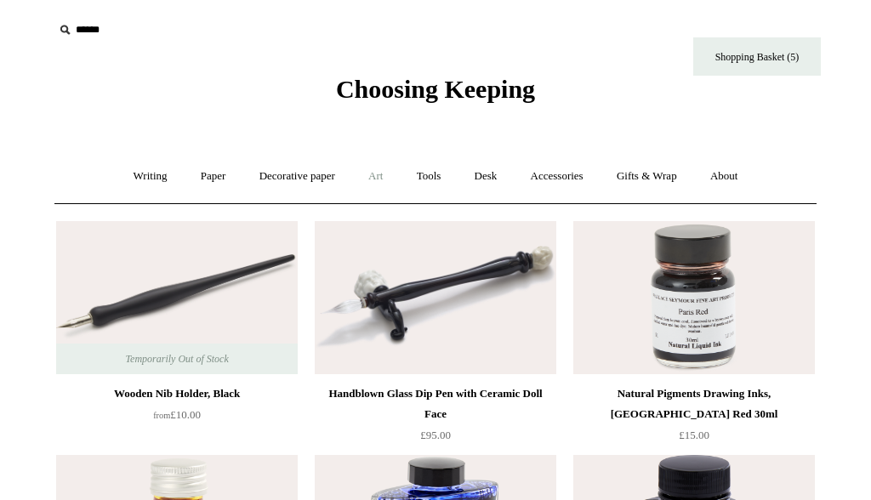
click at [369, 178] on link "Art +" at bounding box center [375, 176] width 45 height 45
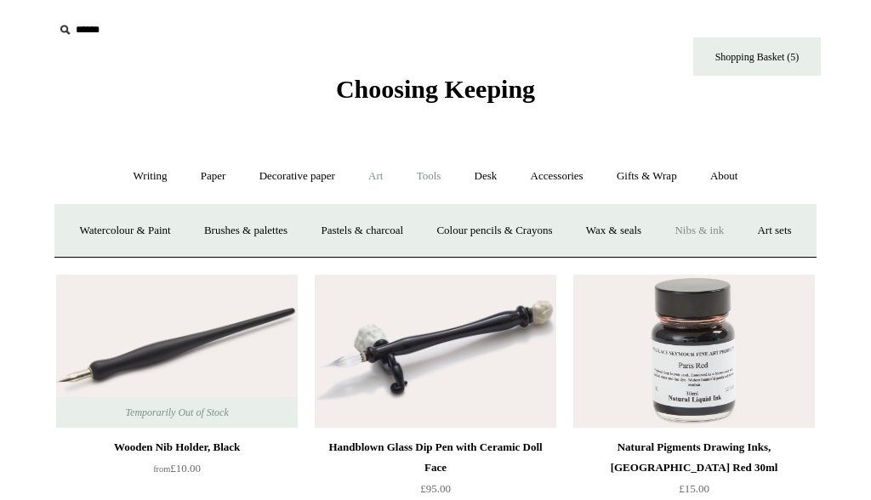
click at [435, 172] on link "Tools +" at bounding box center [428, 176] width 55 height 45
click at [126, 232] on link "Sharpeners" at bounding box center [140, 230] width 80 height 45
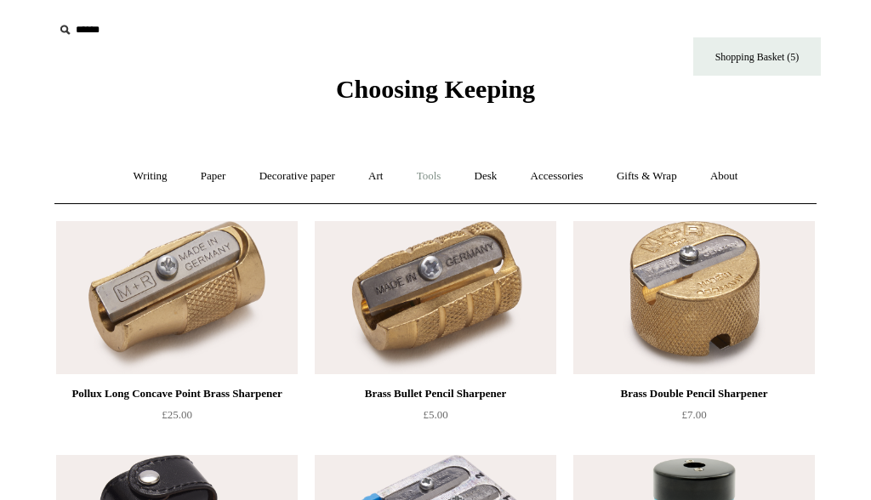
click at [435, 177] on link "Tools +" at bounding box center [428, 176] width 55 height 45
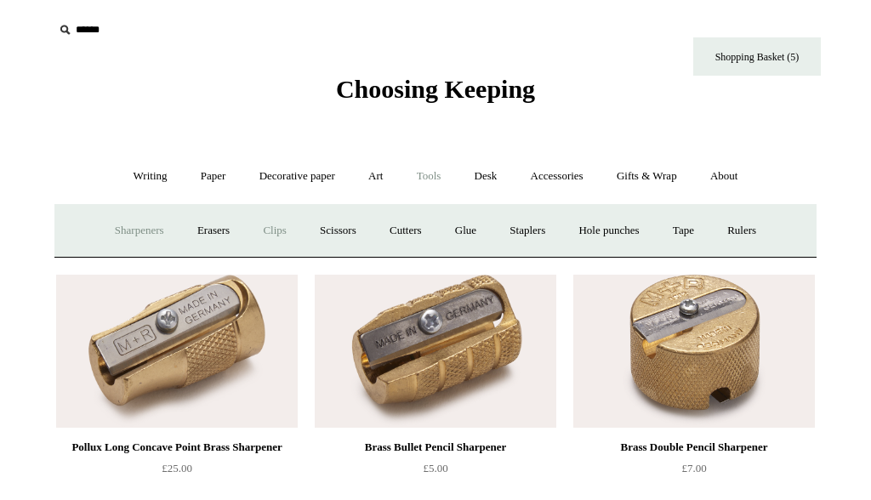
click at [272, 232] on link "Clips +" at bounding box center [275, 230] width 54 height 45
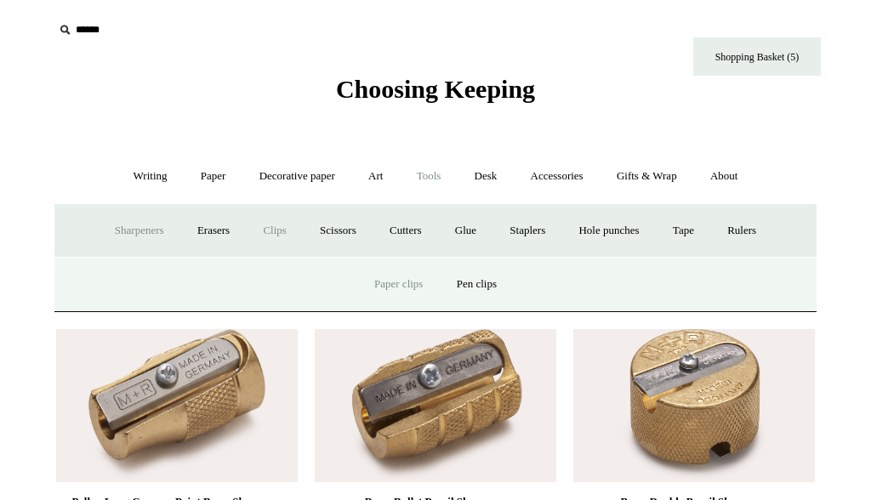
click at [424, 289] on link "Paper clips" at bounding box center [398, 284] width 79 height 45
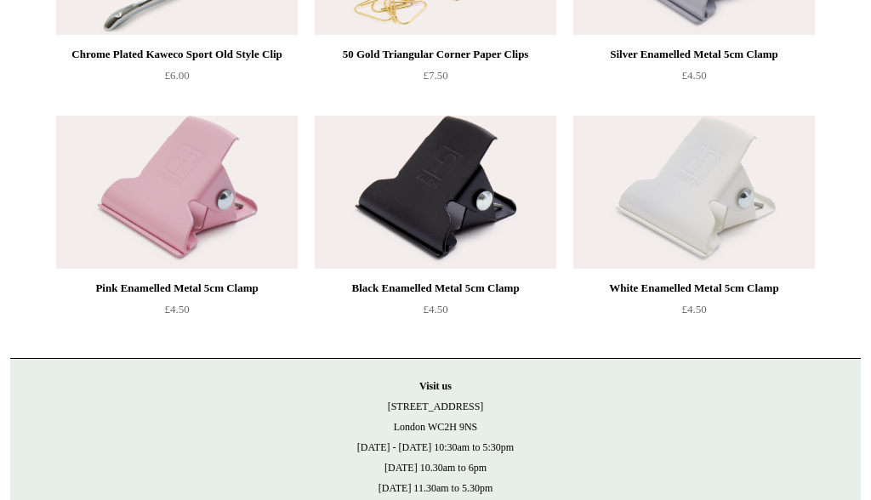
scroll to position [576, 0]
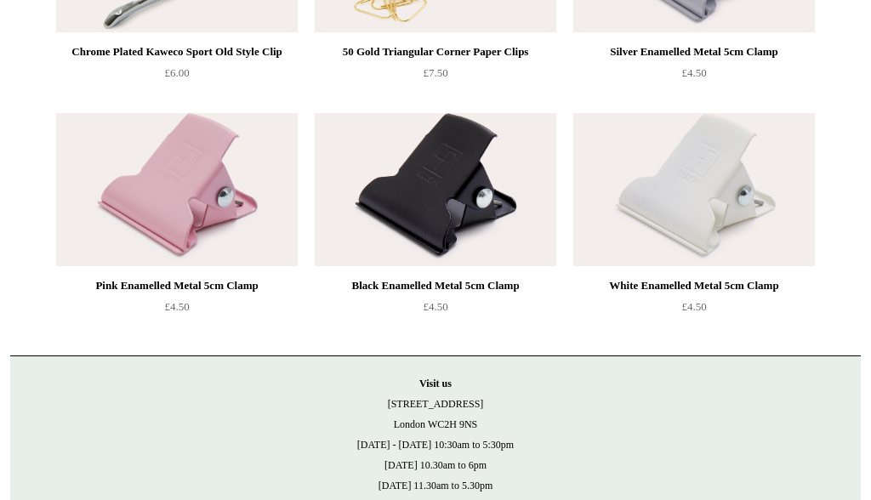
click at [479, 198] on img at bounding box center [436, 189] width 242 height 153
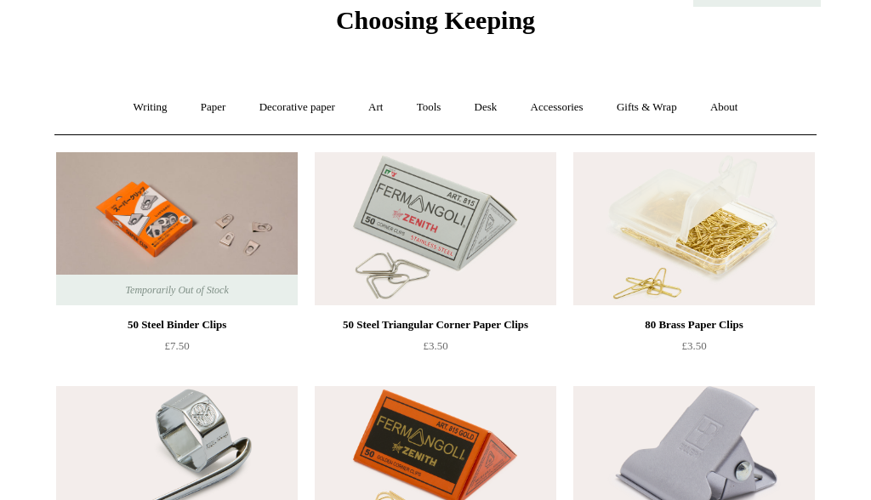
scroll to position [26, 0]
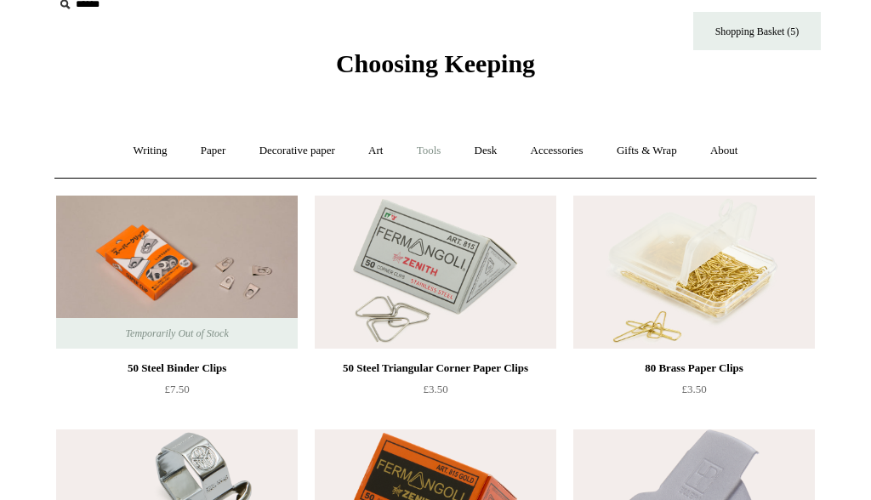
click at [439, 152] on link "Tools +" at bounding box center [428, 150] width 55 height 45
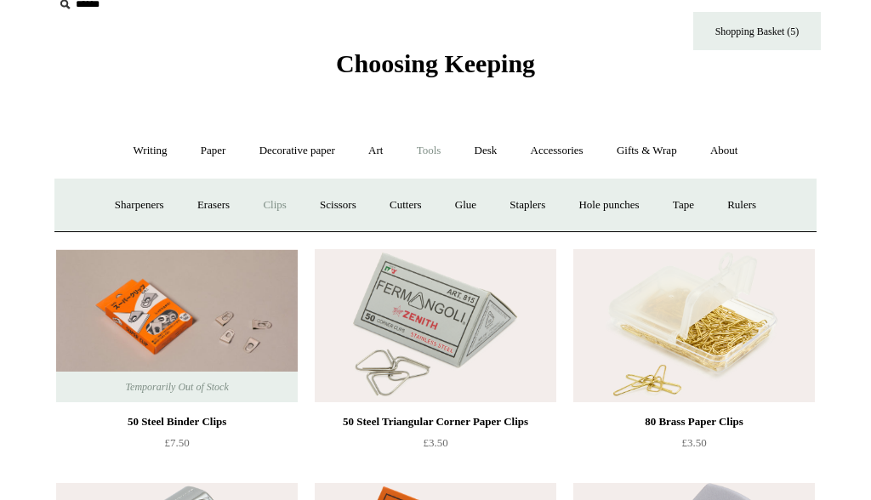
click at [272, 202] on link "Clips +" at bounding box center [275, 205] width 54 height 45
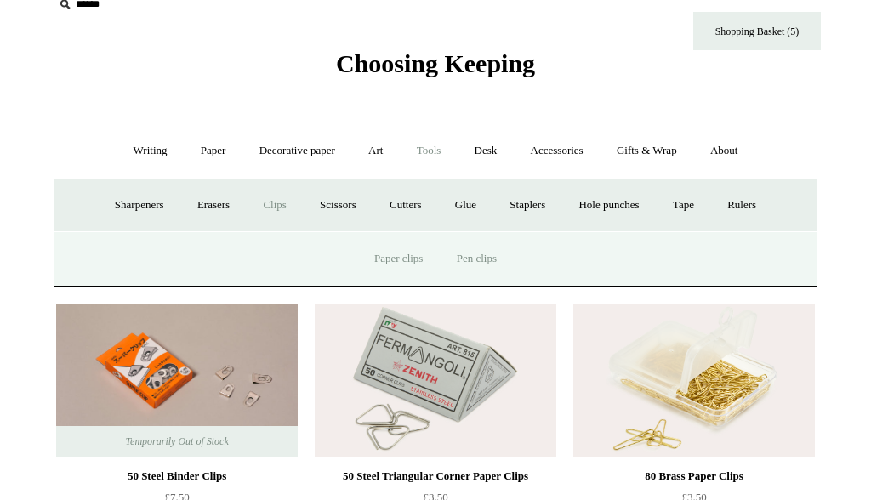
click at [475, 264] on link "Pen clips" at bounding box center [476, 258] width 71 height 45
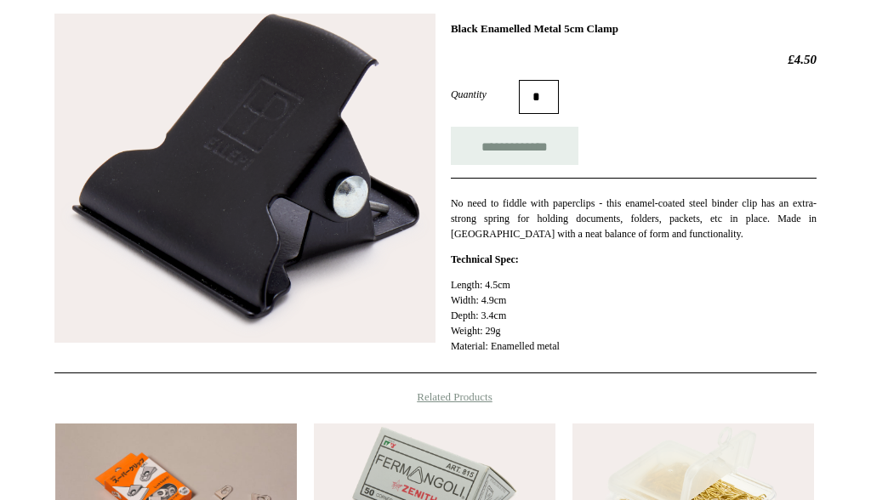
scroll to position [247, 0]
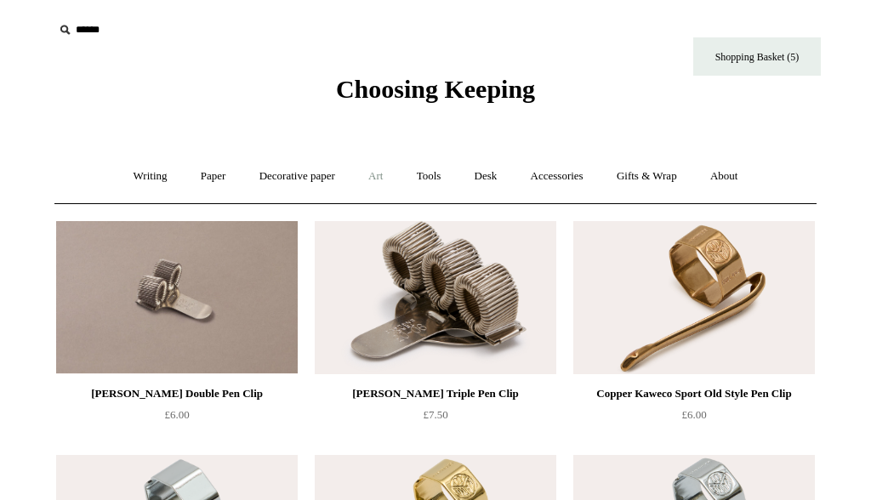
click at [384, 174] on link "Art +" at bounding box center [375, 176] width 45 height 45
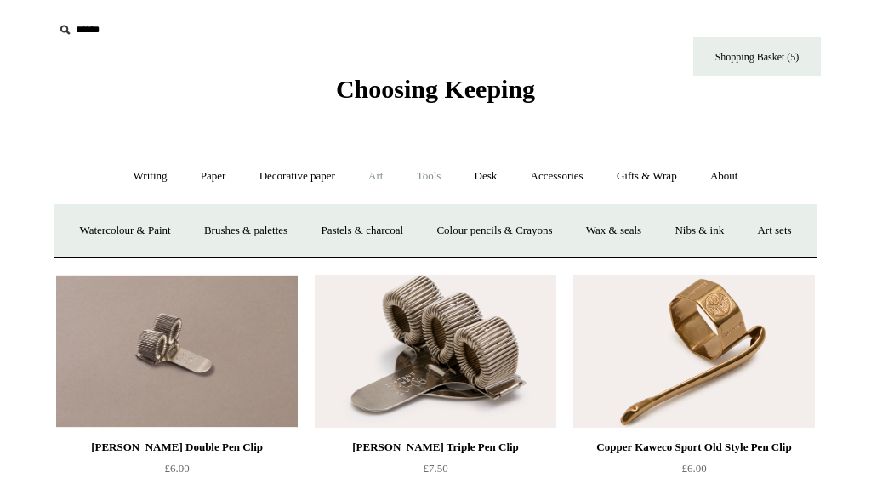
click at [427, 170] on link "Tools +" at bounding box center [428, 176] width 55 height 45
click at [395, 225] on link "Cutters" at bounding box center [405, 230] width 63 height 45
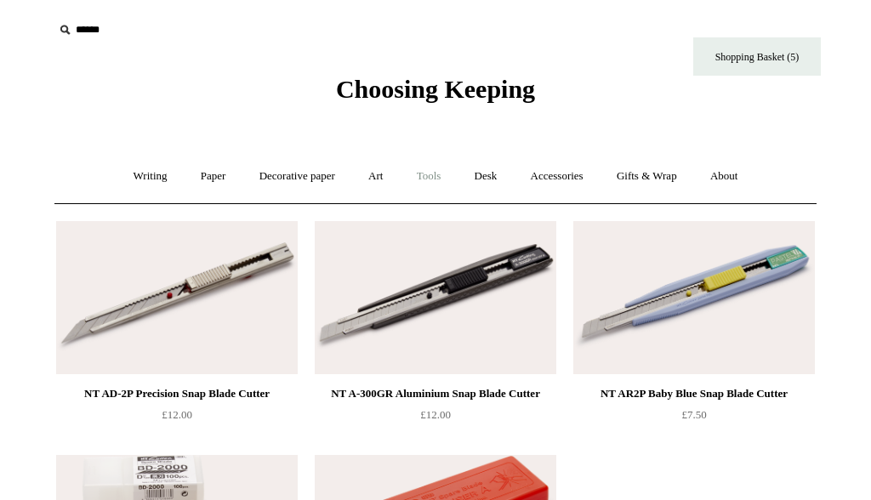
click at [435, 175] on link "Tools +" at bounding box center [428, 176] width 55 height 45
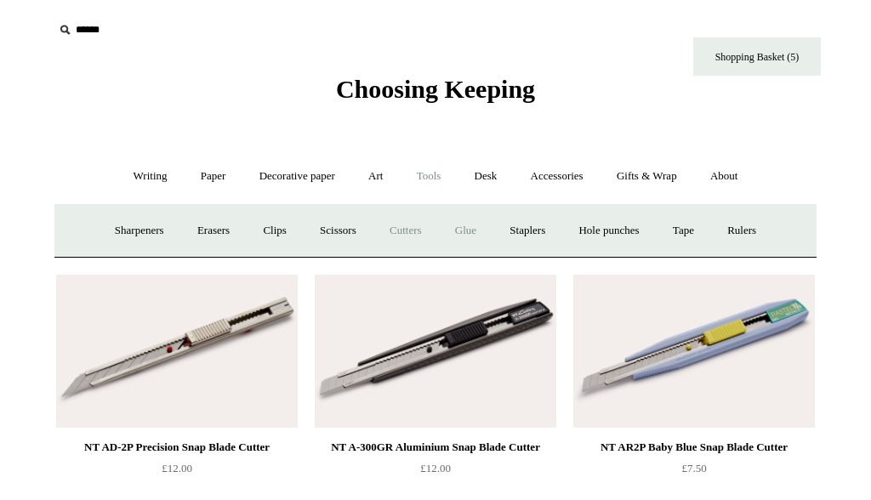
click at [463, 230] on link "Glue" at bounding box center [466, 230] width 52 height 45
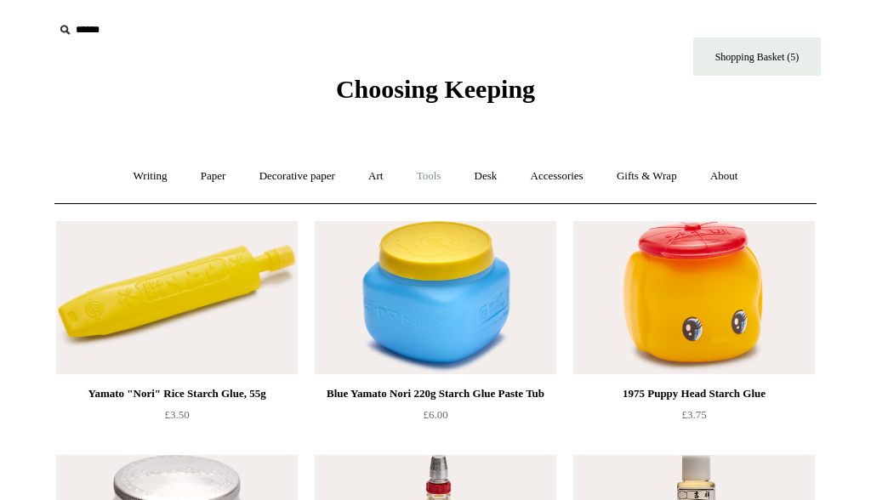
click at [424, 182] on link "Tools +" at bounding box center [428, 176] width 55 height 45
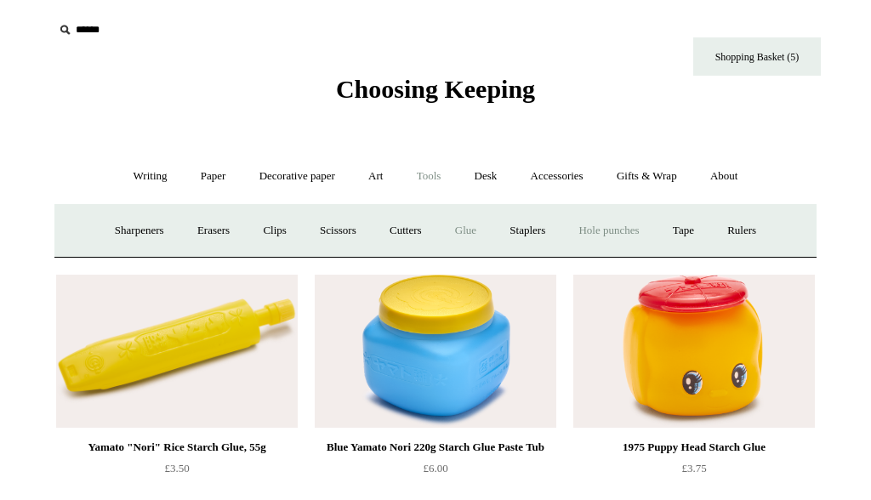
click at [617, 227] on link "Hole punches" at bounding box center [608, 230] width 91 height 45
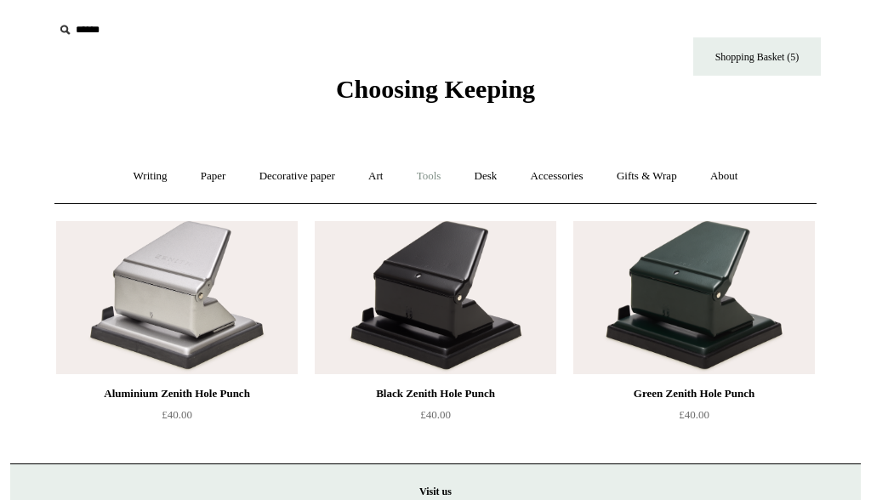
click at [433, 169] on link "Tools +" at bounding box center [428, 176] width 55 height 45
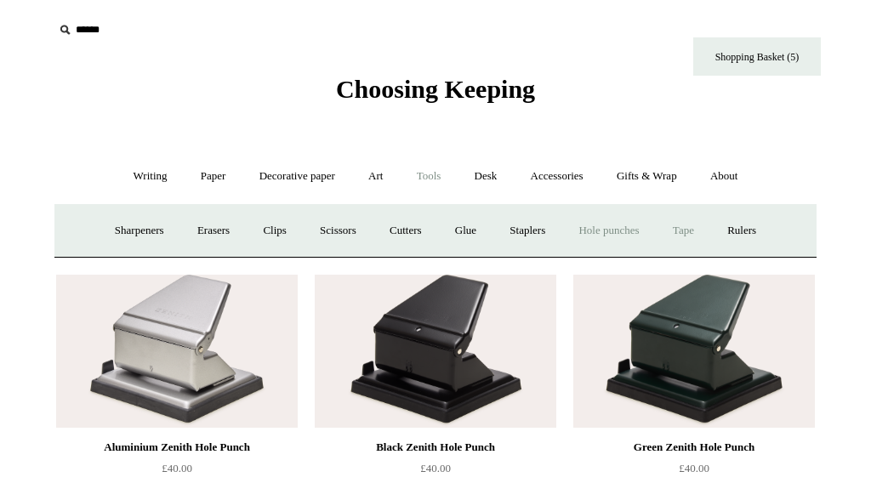
click at [703, 230] on link "Tape +" at bounding box center [683, 230] width 52 height 45
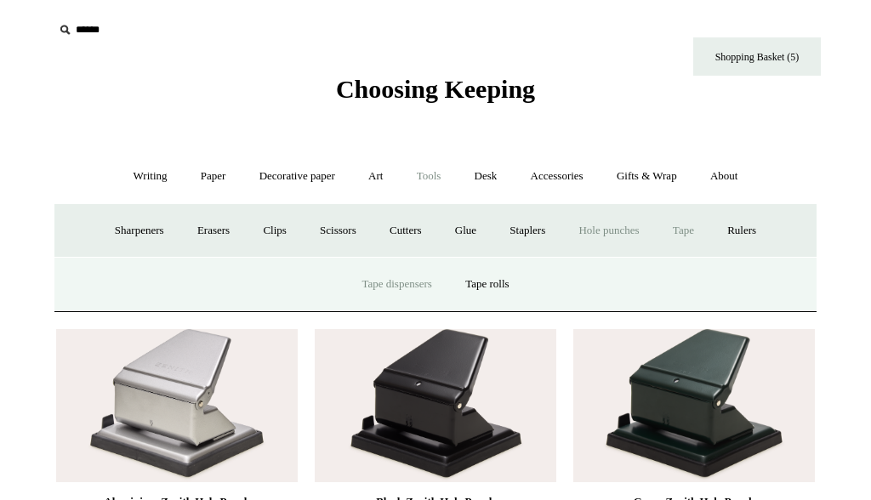
click at [409, 279] on link "Tape dispensers" at bounding box center [396, 284] width 100 height 45
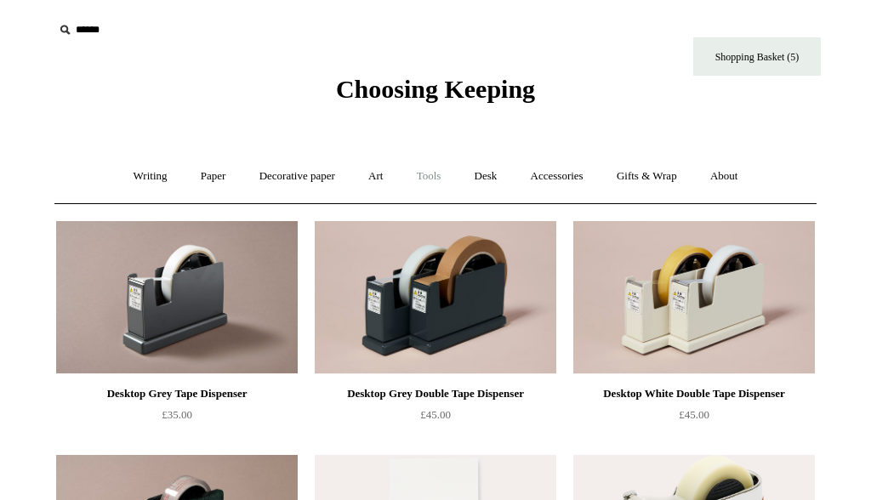
click at [441, 174] on link "Tools +" at bounding box center [428, 176] width 55 height 45
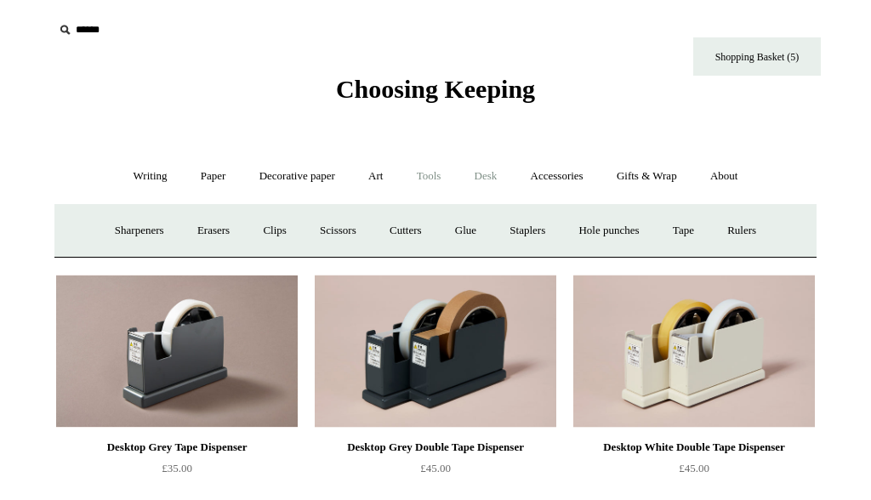
click at [487, 171] on link "Desk +" at bounding box center [486, 176] width 54 height 45
click at [226, 221] on link "Pen pots" at bounding box center [233, 230] width 68 height 45
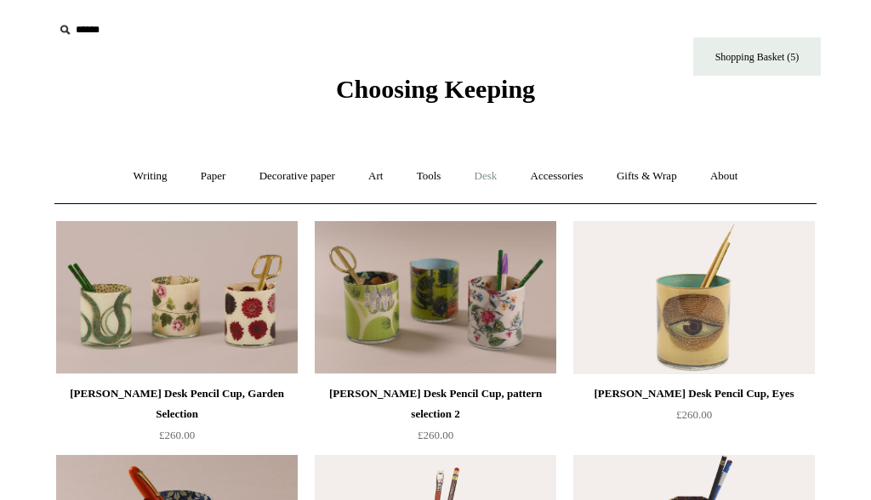
click at [499, 181] on link "Desk +" at bounding box center [486, 176] width 54 height 45
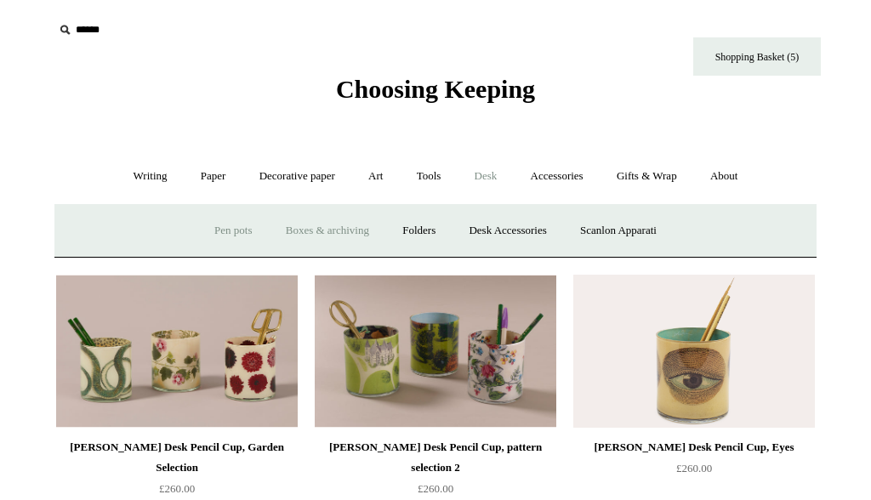
click at [332, 230] on link "Boxes & archiving" at bounding box center [327, 230] width 114 height 45
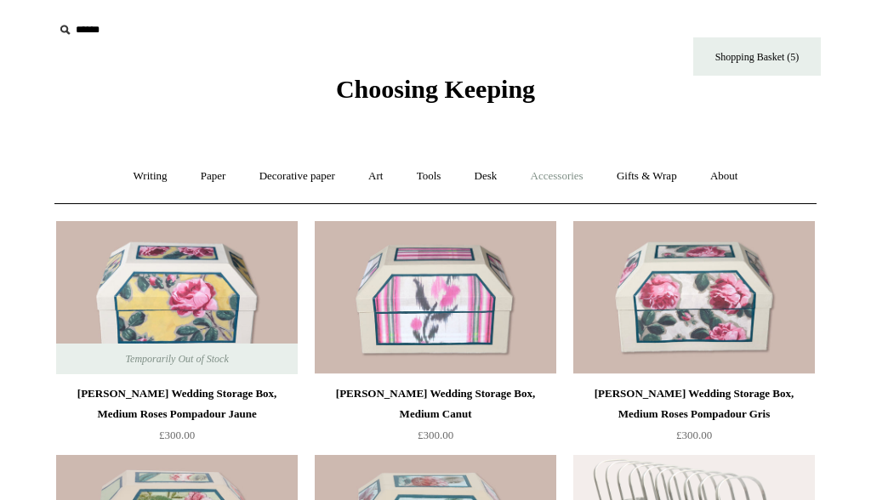
click at [590, 179] on link "Accessories +" at bounding box center [556, 176] width 83 height 45
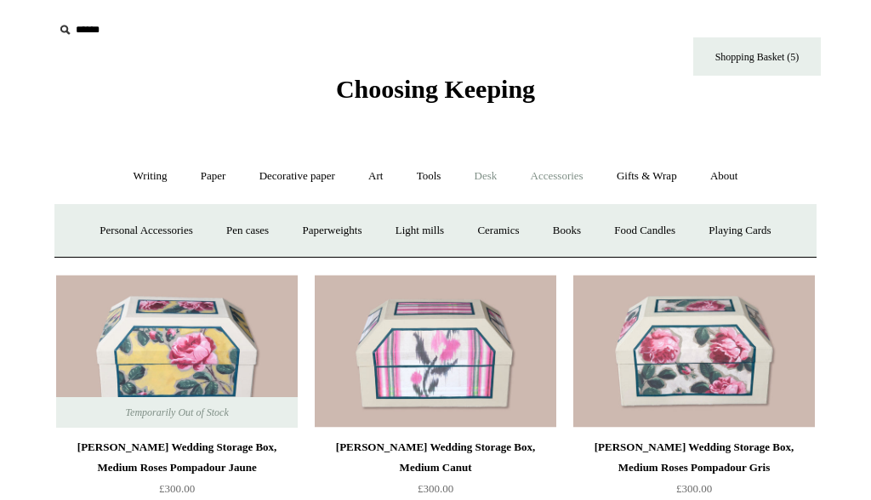
click at [492, 178] on link "Desk +" at bounding box center [486, 176] width 54 height 45
click at [421, 232] on link "Folders" at bounding box center [419, 230] width 64 height 45
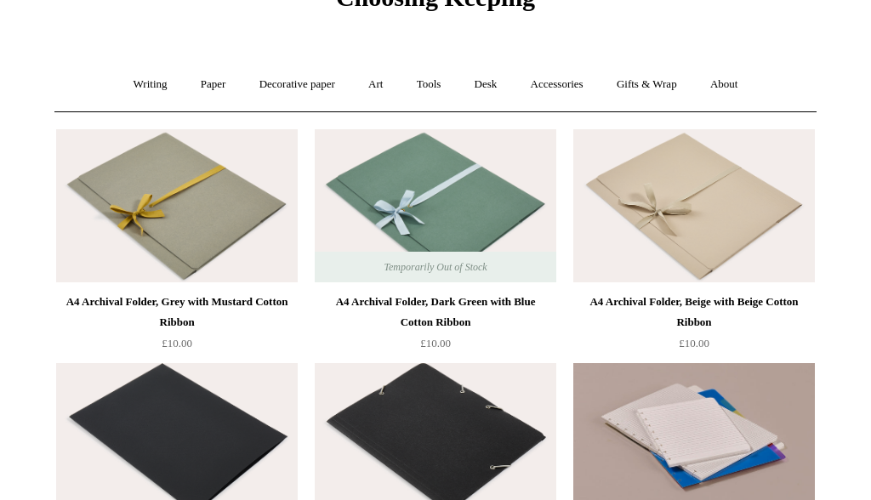
scroll to position [33, 0]
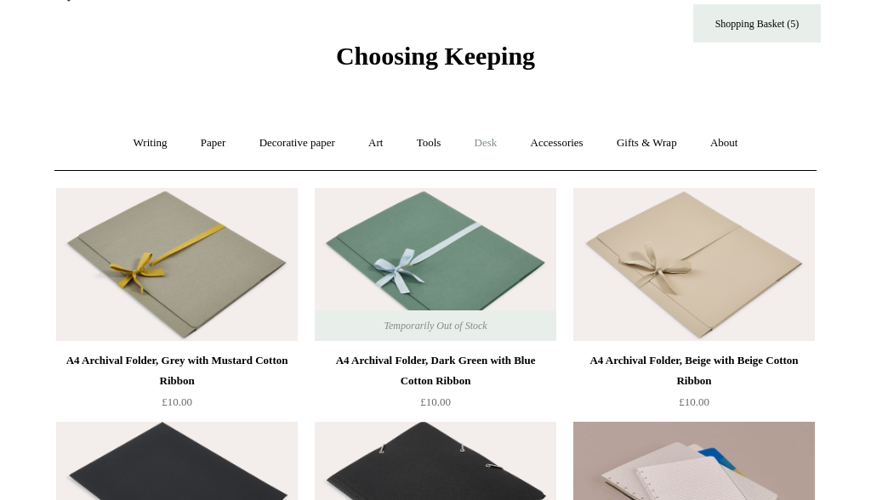
click at [491, 140] on link "Desk +" at bounding box center [486, 143] width 54 height 45
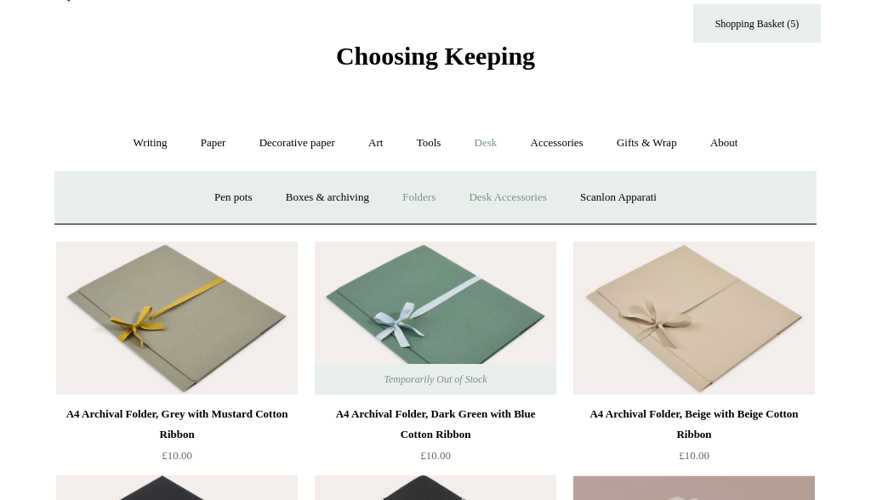
click at [490, 196] on link "Desk Accessories" at bounding box center [507, 197] width 108 height 45
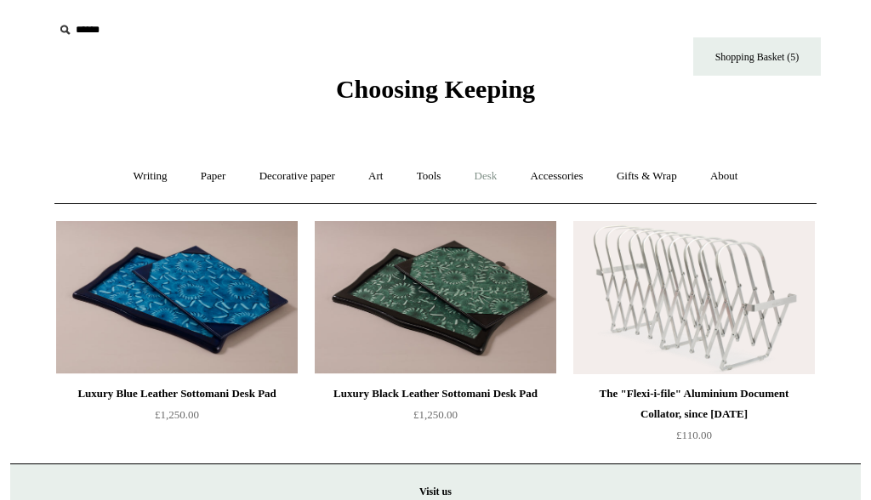
click at [504, 177] on link "Desk +" at bounding box center [486, 176] width 54 height 45
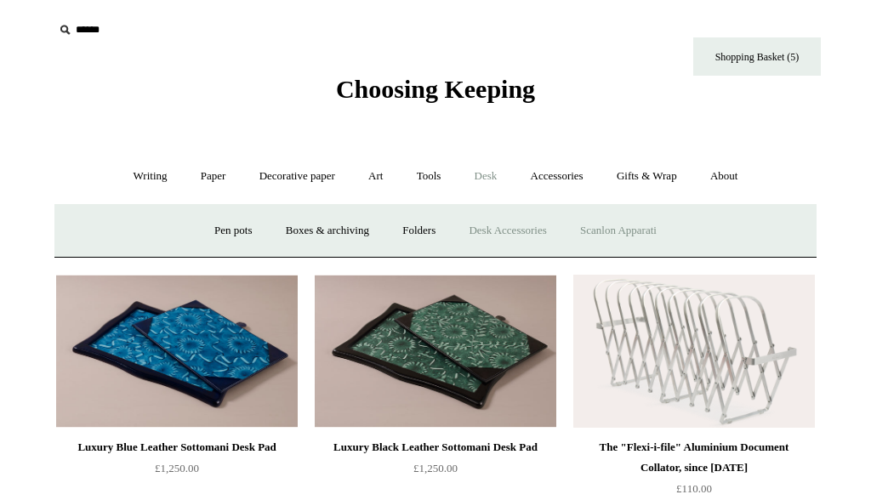
click at [610, 228] on link "Scanlon Apparati" at bounding box center [618, 230] width 107 height 45
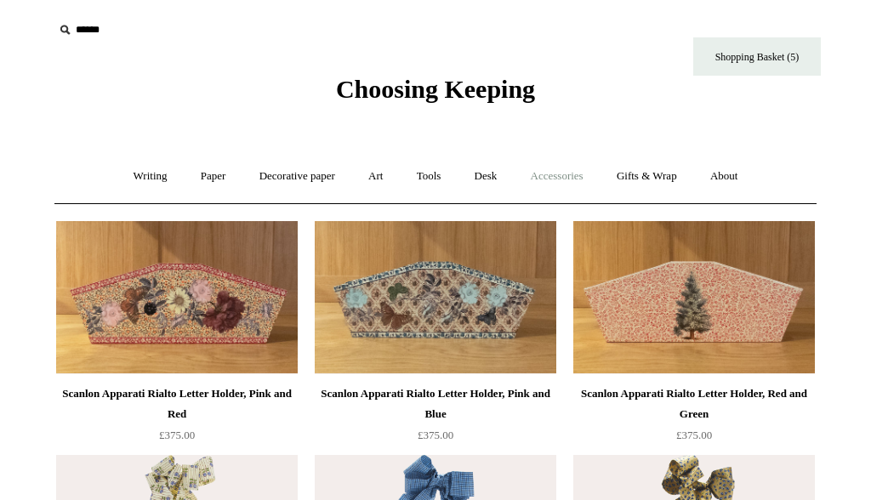
click at [550, 179] on link "Accessories +" at bounding box center [556, 176] width 83 height 45
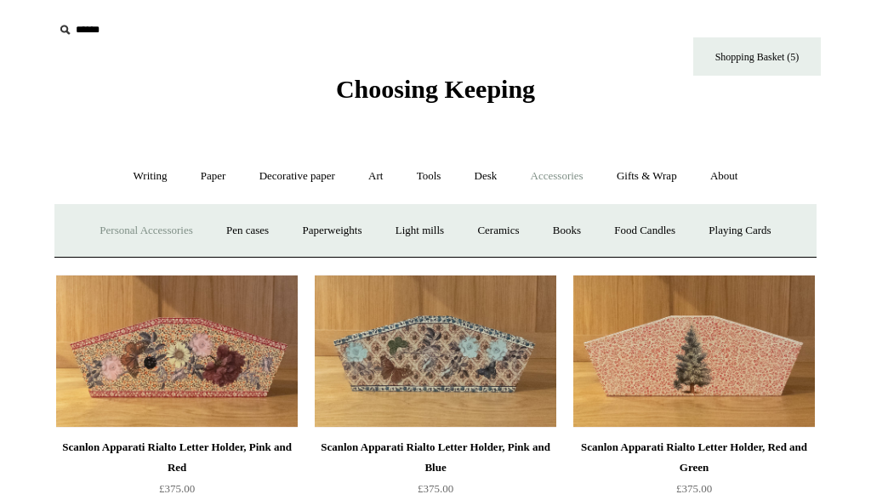
click at [147, 228] on link "Personal Accessories +" at bounding box center [145, 230] width 123 height 45
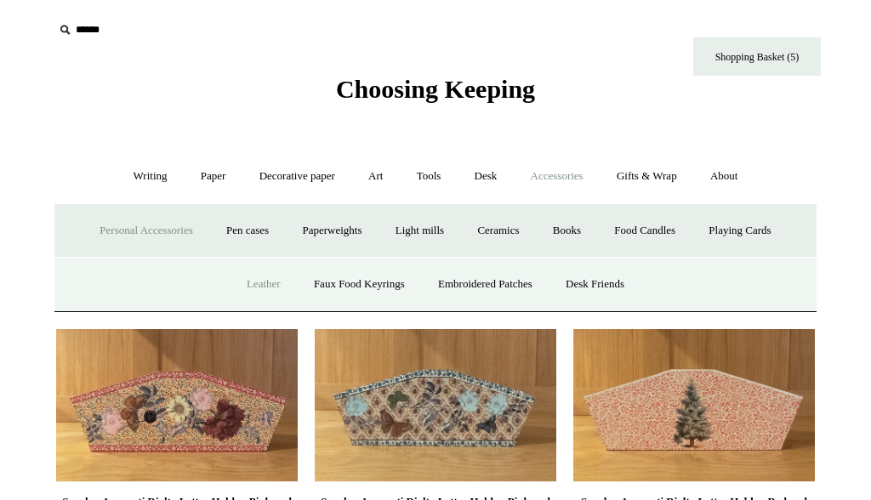
click at [259, 293] on link "Leather" at bounding box center [263, 284] width 65 height 45
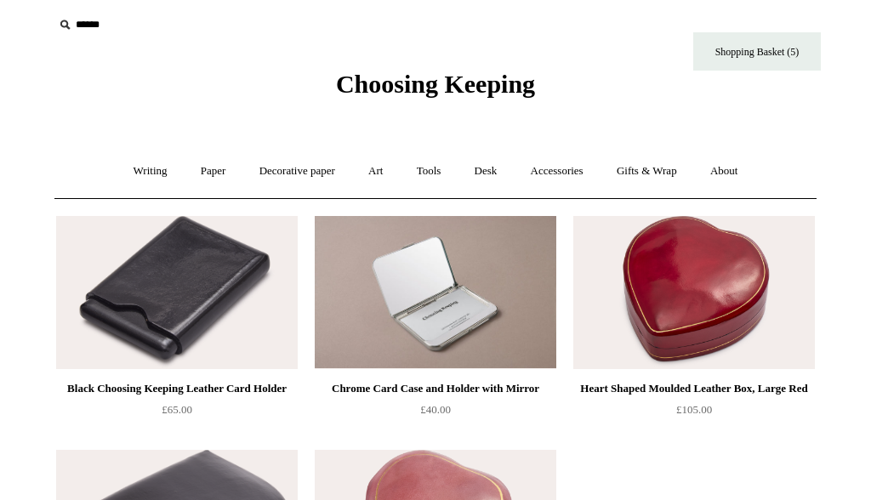
scroll to position [4, 0]
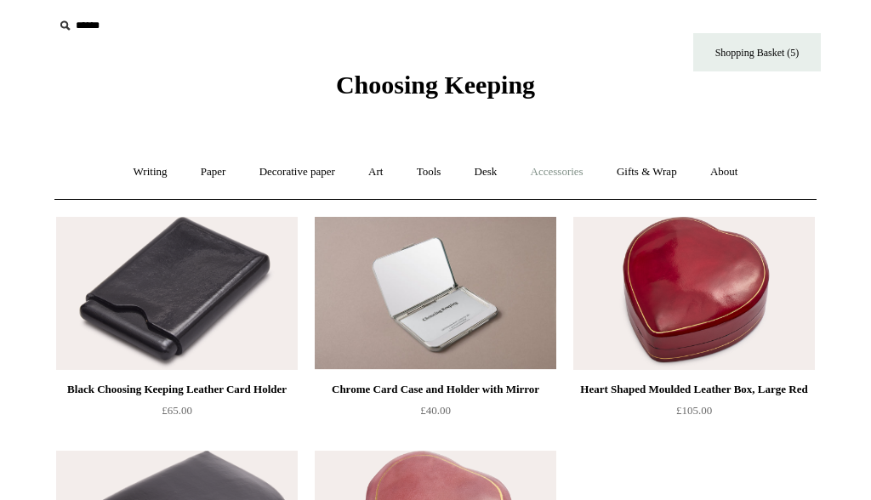
click at [561, 168] on link "Accessories +" at bounding box center [556, 172] width 83 height 45
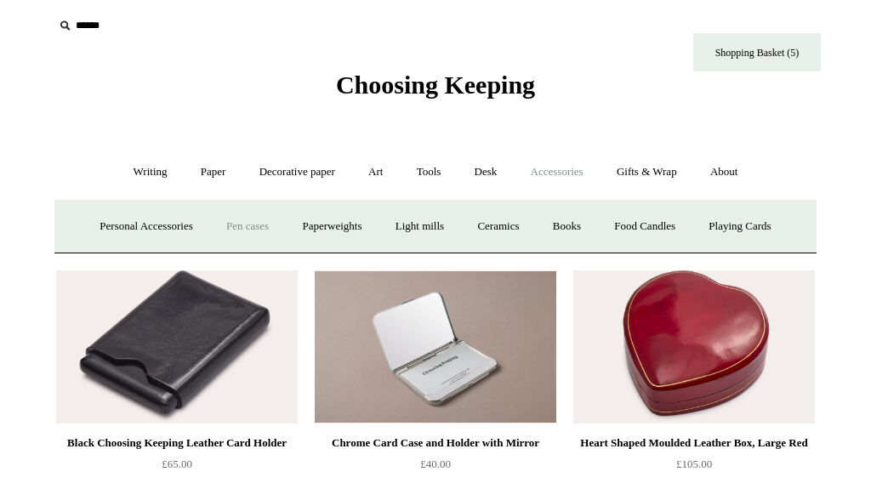
click at [253, 226] on link "Pen cases" at bounding box center [247, 226] width 73 height 45
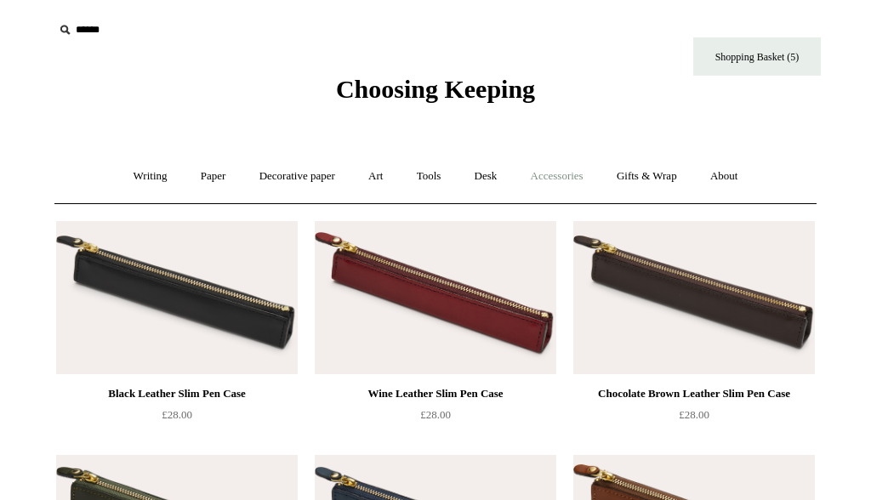
click at [547, 166] on link "Accessories +" at bounding box center [556, 176] width 83 height 45
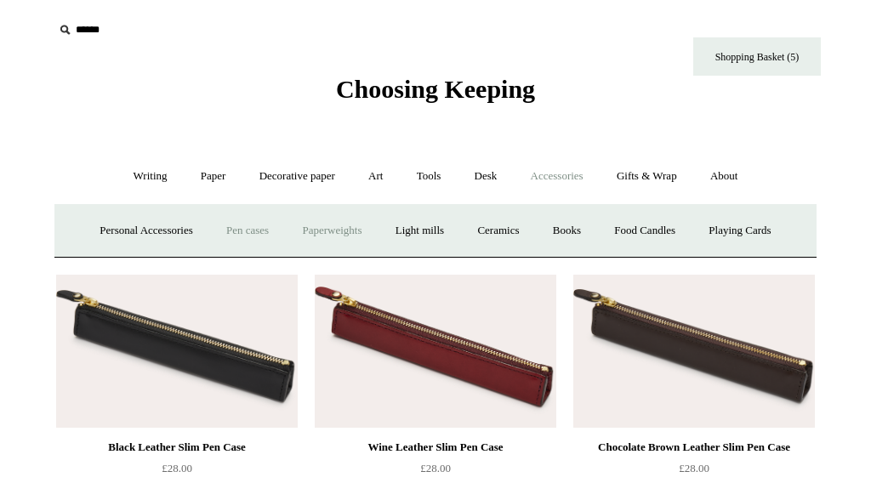
click at [339, 227] on link "Paperweights +" at bounding box center [332, 230] width 90 height 45
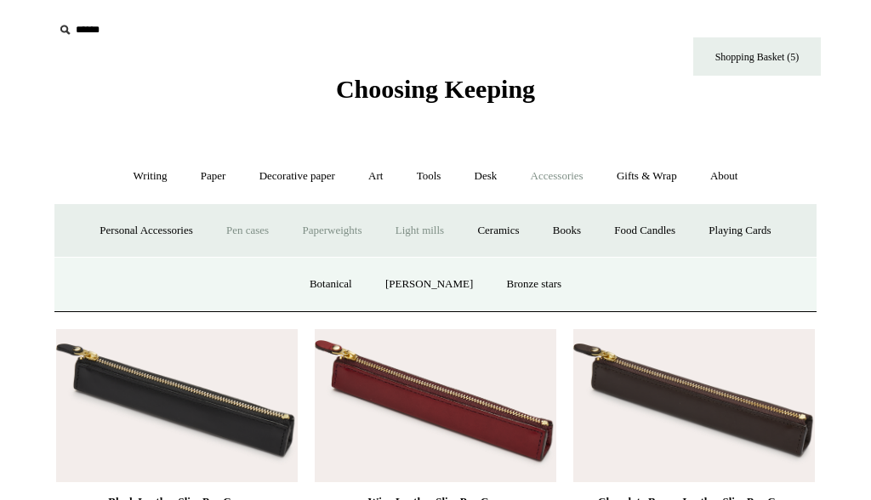
click at [434, 222] on link "Light mills" at bounding box center [419, 230] width 79 height 45
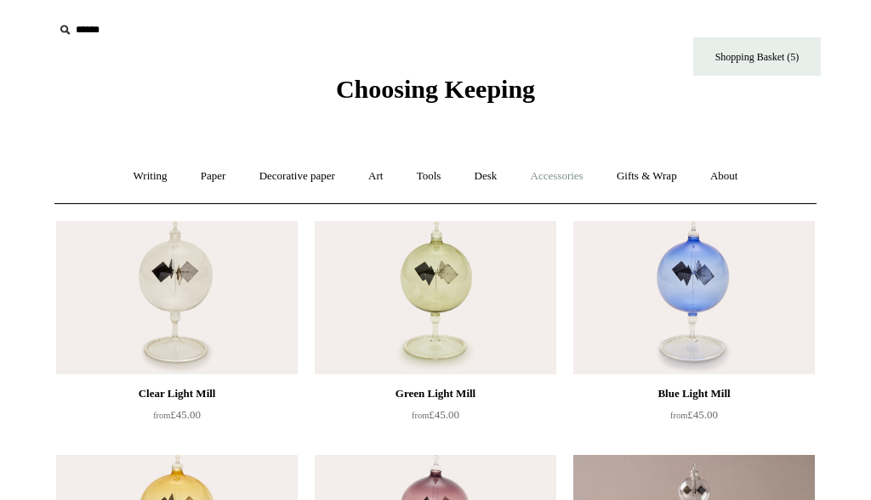
click at [583, 176] on link "Accessories +" at bounding box center [556, 176] width 83 height 45
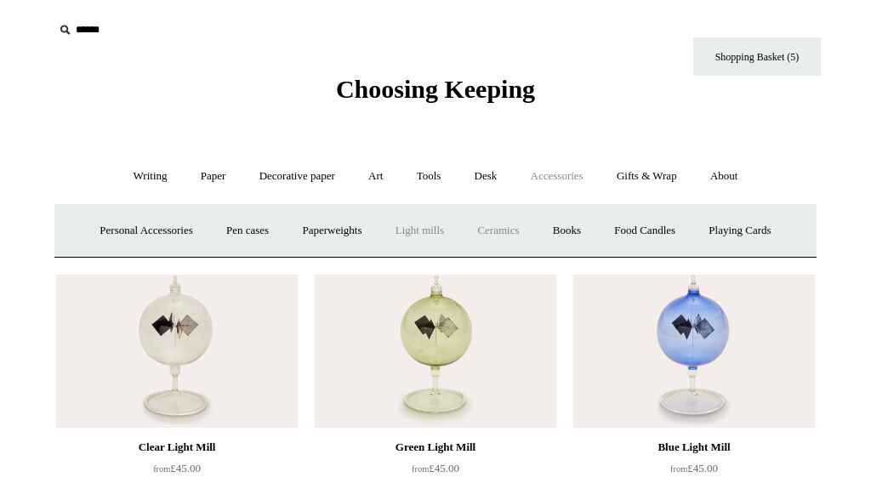
click at [513, 225] on link "Ceramics +" at bounding box center [498, 230] width 72 height 45
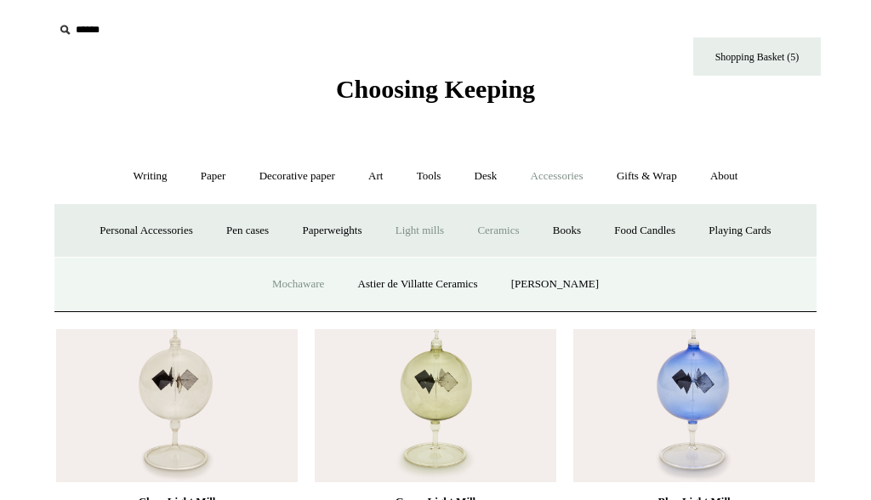
click at [326, 282] on link "Mochaware" at bounding box center [298, 284] width 83 height 45
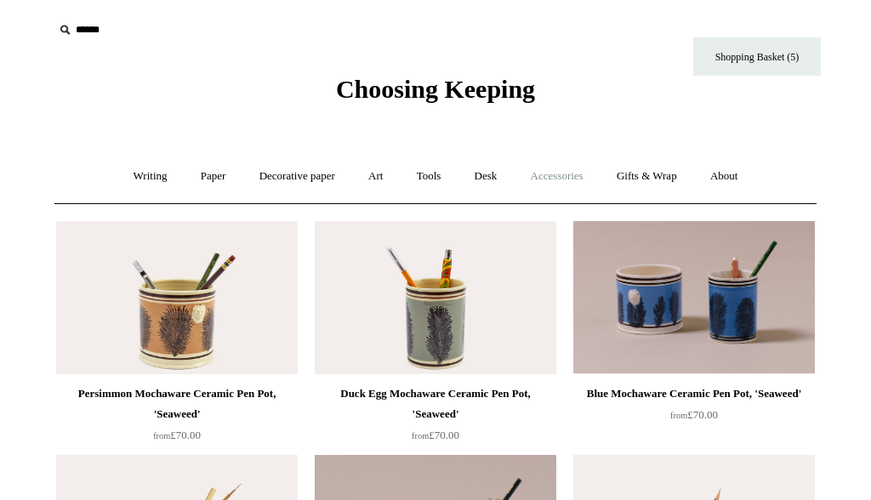
click at [567, 180] on link "Accessories +" at bounding box center [556, 176] width 83 height 45
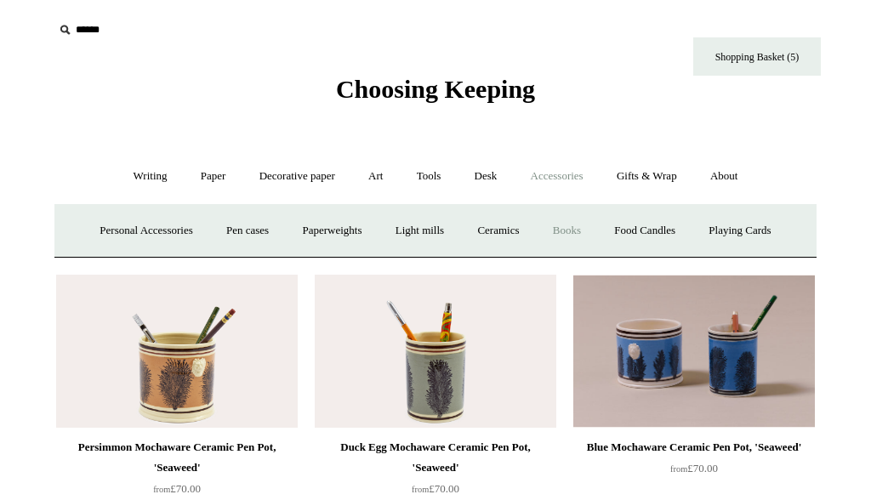
click at [582, 242] on link "Books" at bounding box center [567, 230] width 59 height 45
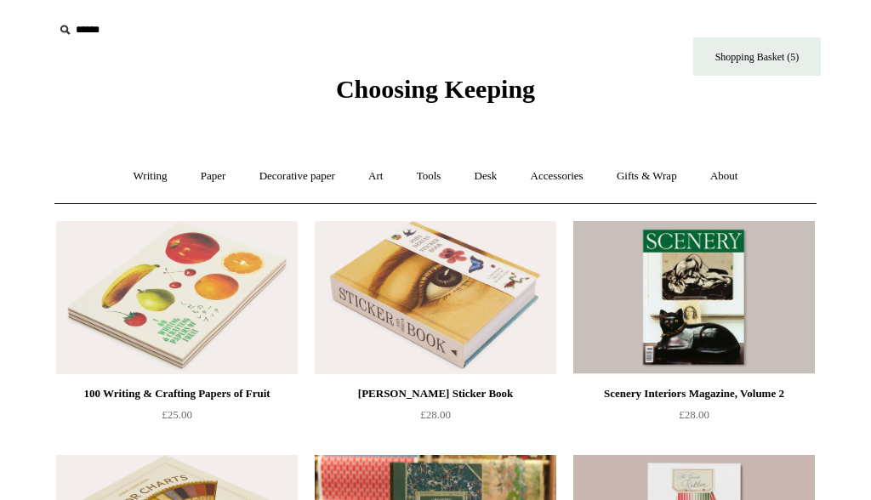
click at [211, 334] on img at bounding box center [177, 297] width 242 height 153
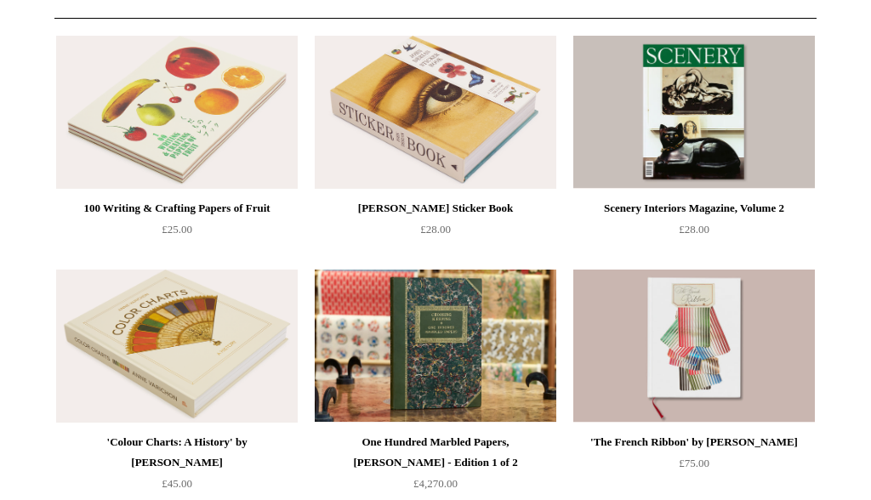
scroll to position [187, 0]
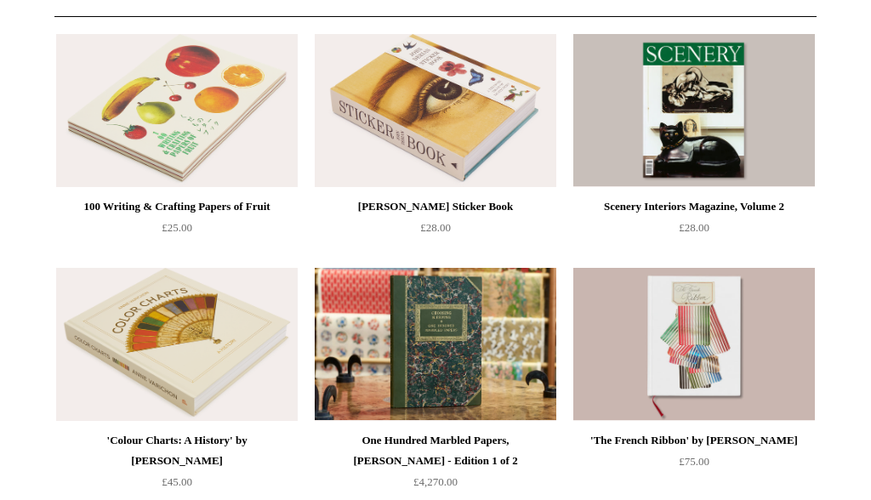
click at [742, 170] on img at bounding box center [694, 110] width 242 height 153
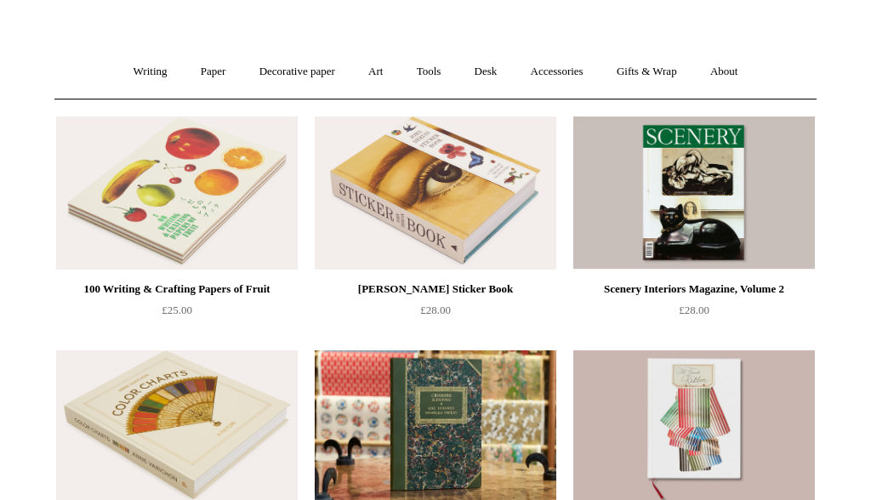
scroll to position [94, 0]
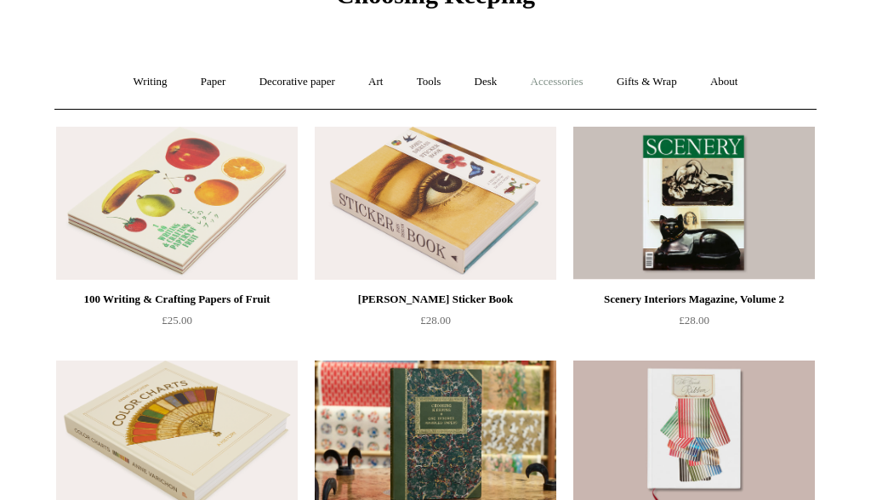
click at [578, 71] on link "Accessories +" at bounding box center [556, 82] width 83 height 45
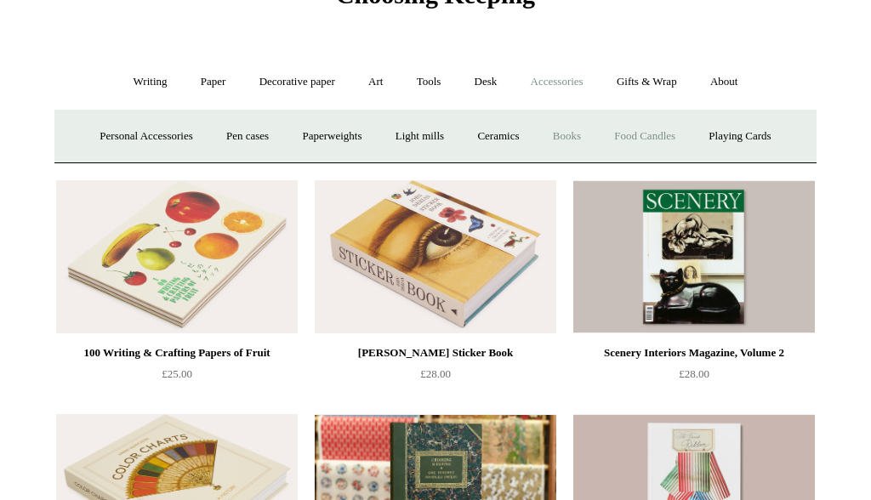
click at [657, 128] on link "Food Candles" at bounding box center [645, 136] width 92 height 45
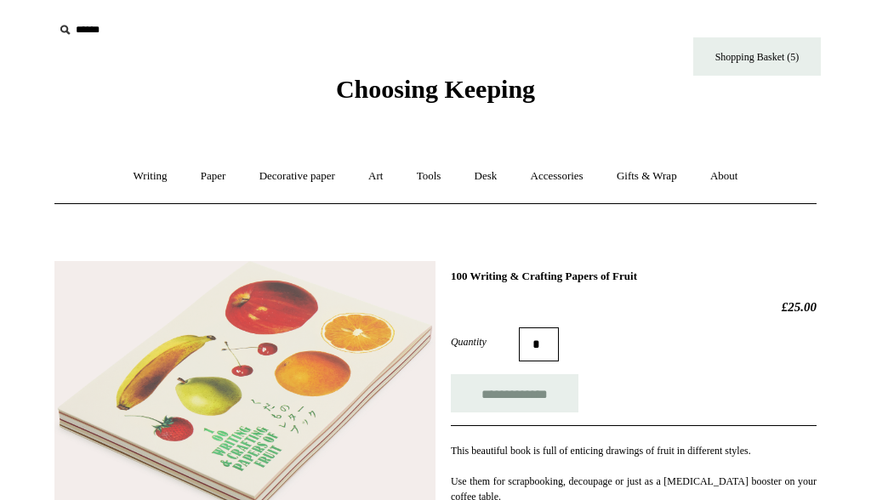
scroll to position [247, 0]
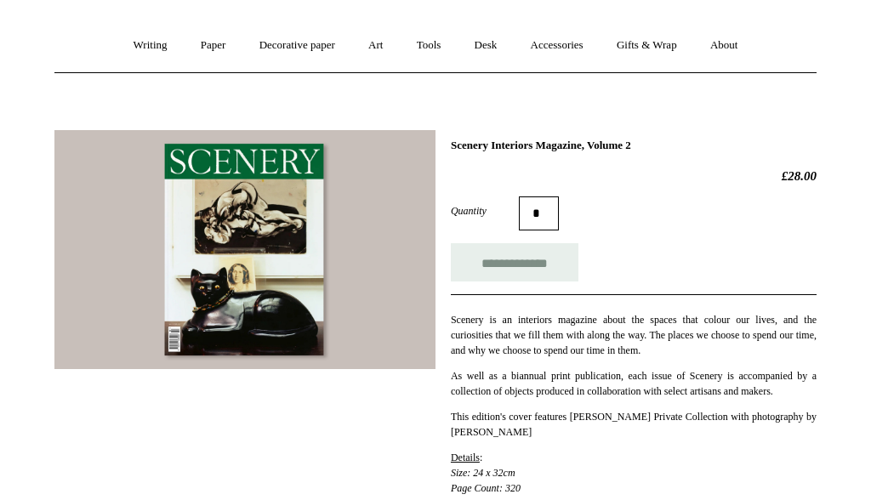
scroll to position [145, 0]
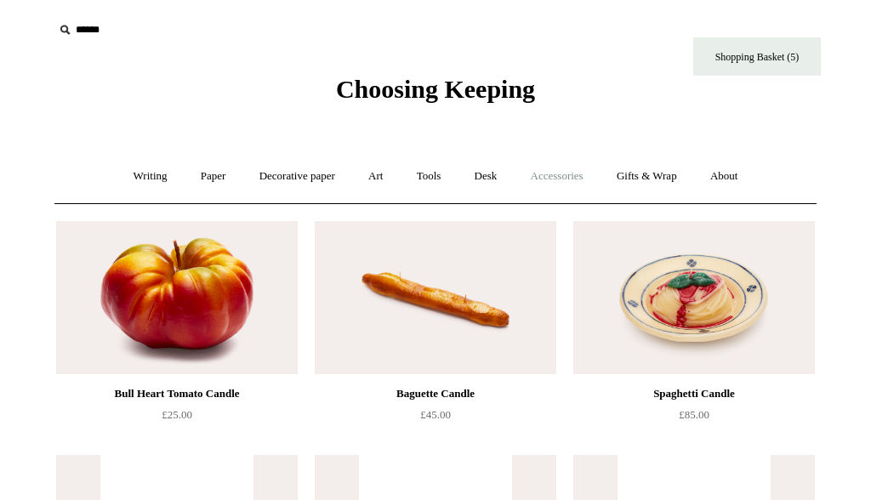
click at [568, 175] on link "Accessories +" at bounding box center [556, 176] width 83 height 45
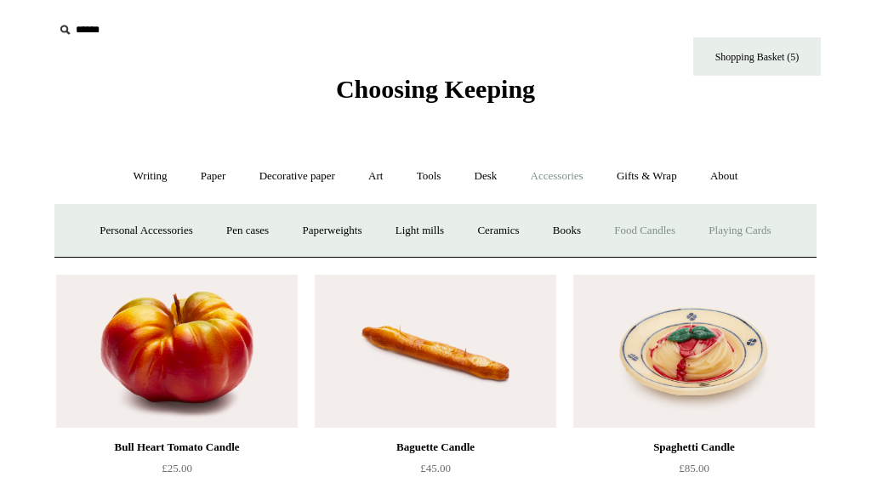
click at [753, 222] on link "Playing Cards" at bounding box center [739, 230] width 93 height 45
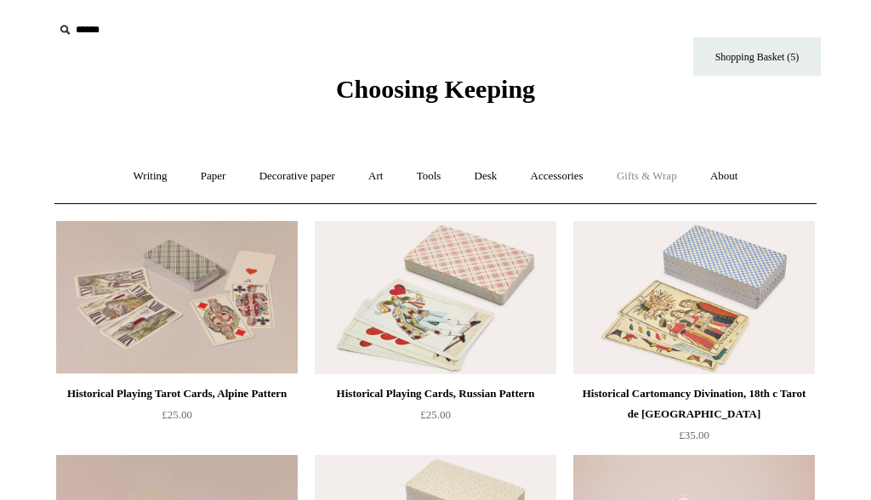
click at [653, 181] on link "Gifts & Wrap +" at bounding box center [646, 176] width 91 height 45
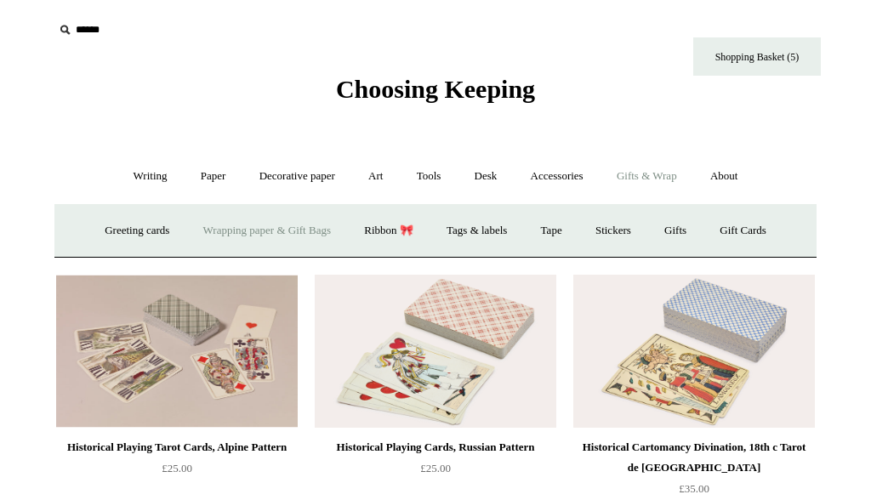
click at [281, 232] on link "Wrapping paper & Gift Bags" at bounding box center [267, 230] width 158 height 45
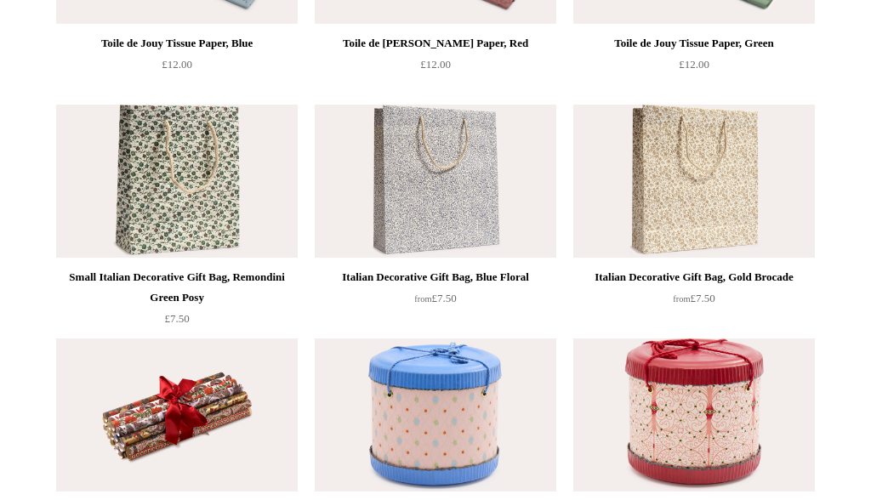
scroll to position [85, 0]
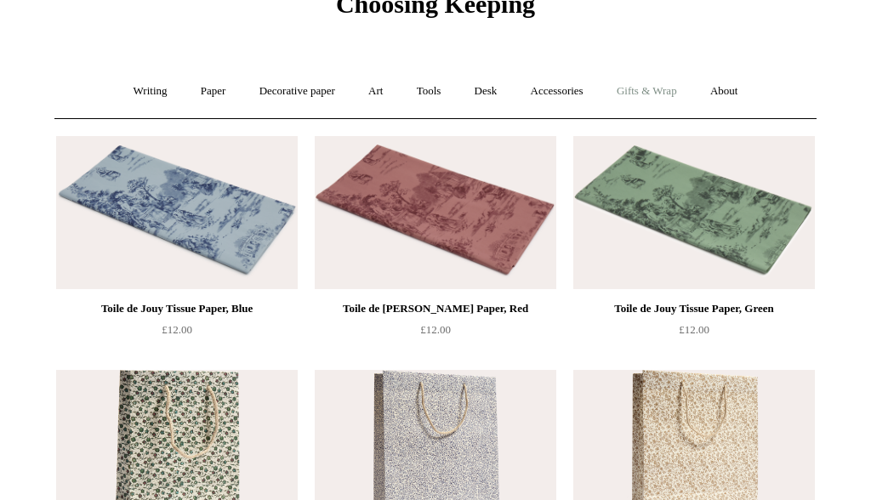
click at [673, 89] on link "Gifts & Wrap +" at bounding box center [646, 91] width 91 height 45
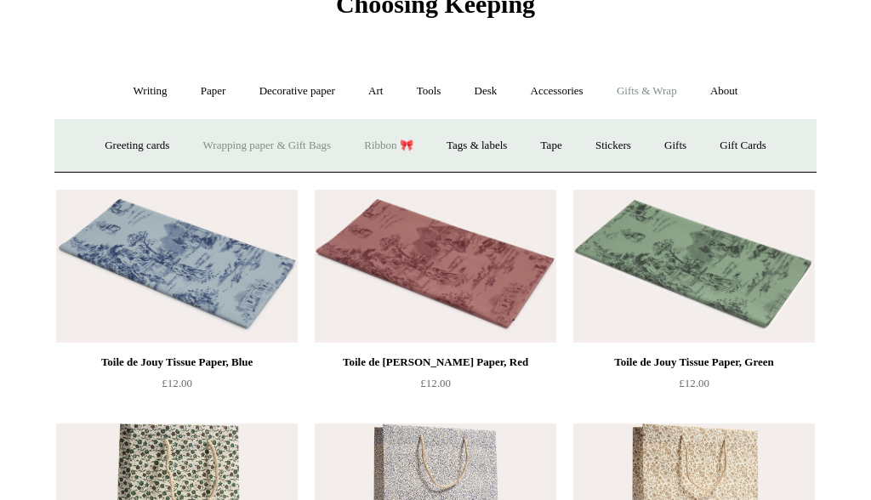
click at [393, 144] on link "Ribbon 🎀" at bounding box center [389, 145] width 80 height 45
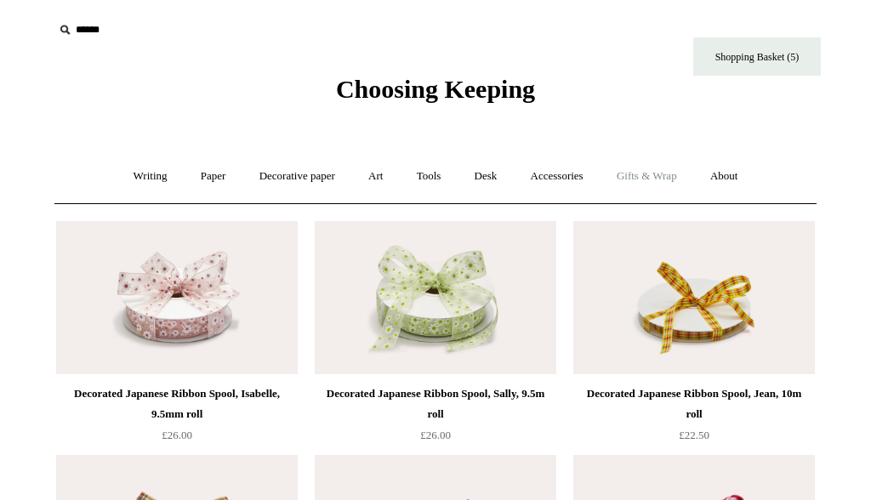
click at [638, 179] on link "Gifts & Wrap +" at bounding box center [646, 176] width 91 height 45
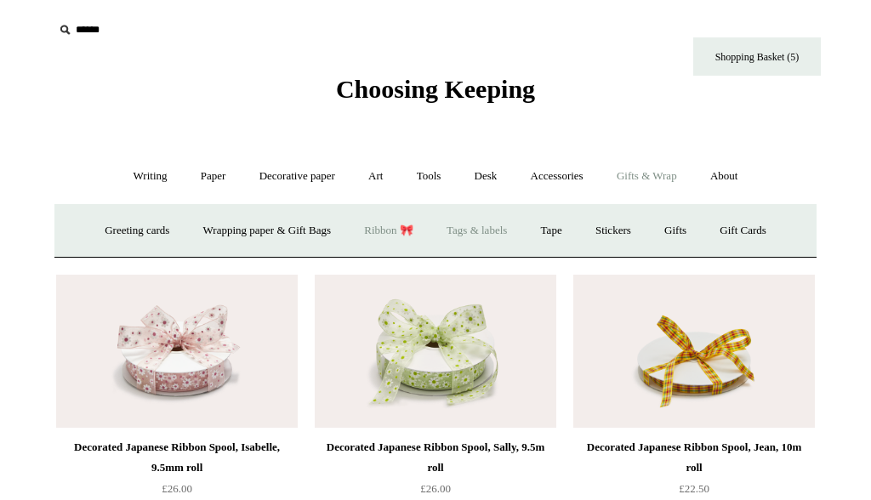
click at [498, 235] on link "Tags & labels" at bounding box center [476, 230] width 91 height 45
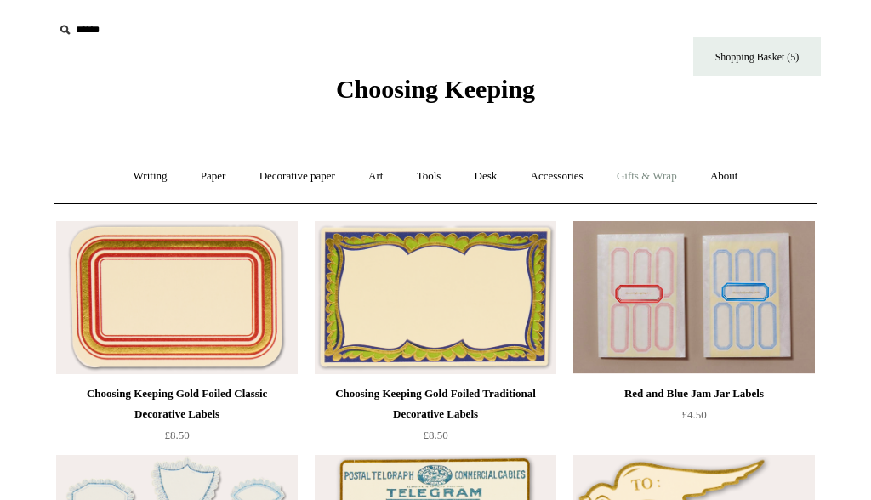
click at [657, 175] on link "Gifts & Wrap +" at bounding box center [646, 176] width 91 height 45
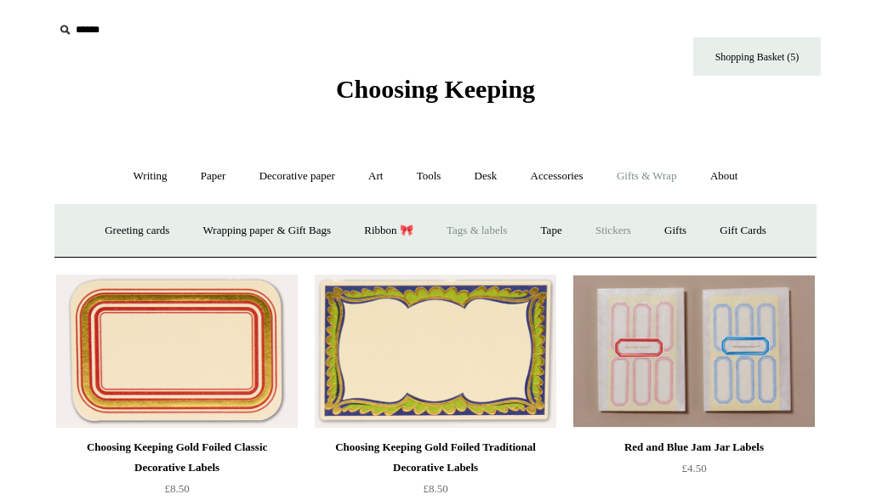
click at [619, 228] on link "Stickers" at bounding box center [613, 230] width 66 height 45
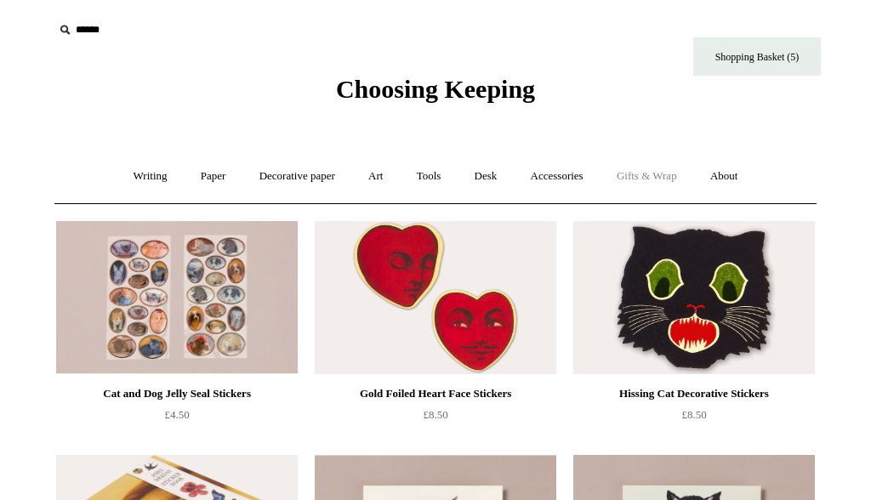
click at [656, 182] on link "Gifts & Wrap +" at bounding box center [646, 176] width 91 height 45
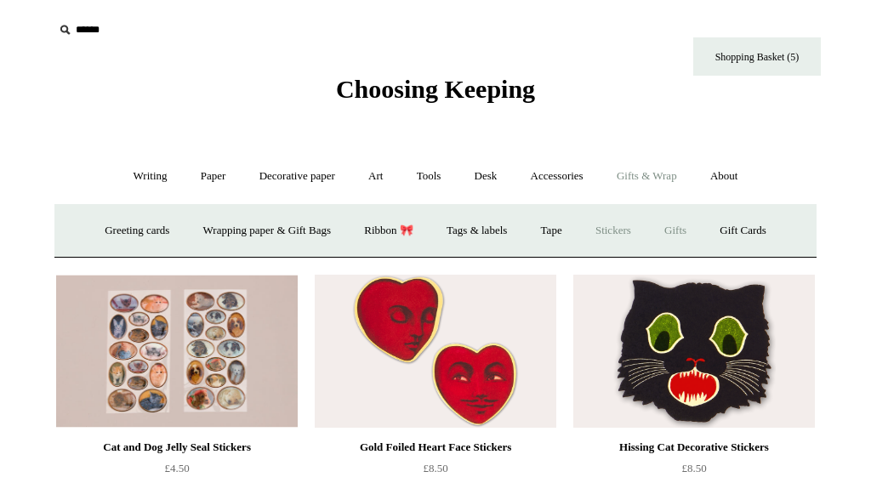
click at [692, 229] on link "Gifts +" at bounding box center [675, 230] width 53 height 45
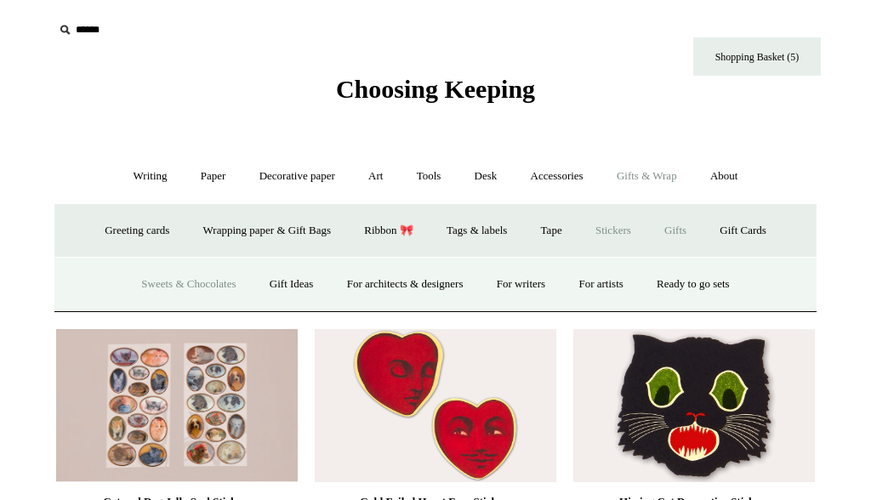
click at [214, 278] on link "Sweets & Chocolates" at bounding box center [188, 284] width 125 height 45
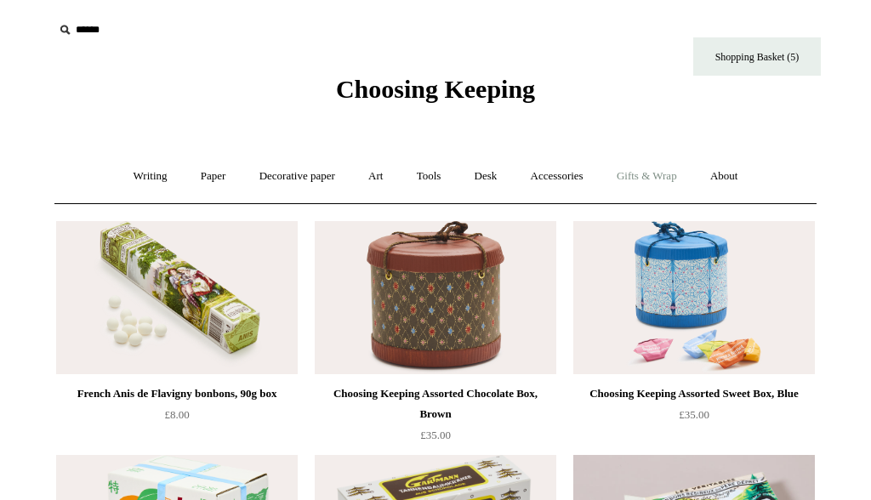
click at [636, 182] on link "Gifts & Wrap +" at bounding box center [646, 176] width 91 height 45
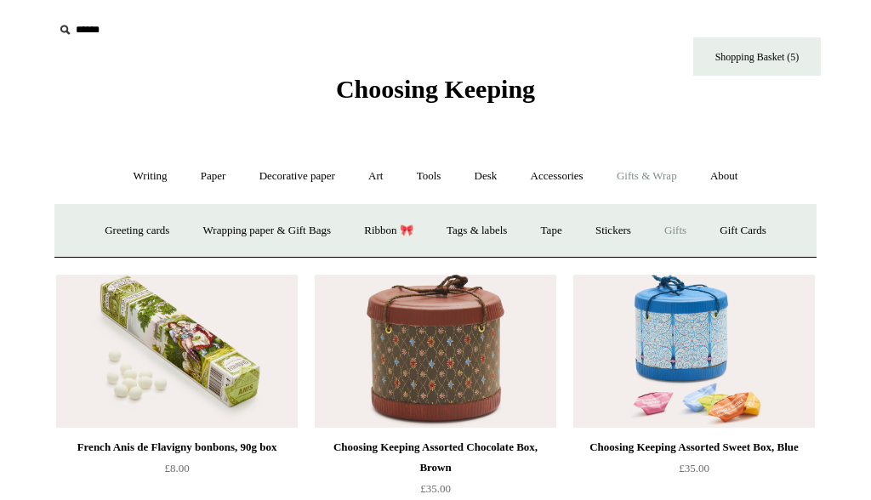
click at [695, 225] on link "Gifts +" at bounding box center [675, 230] width 53 height 45
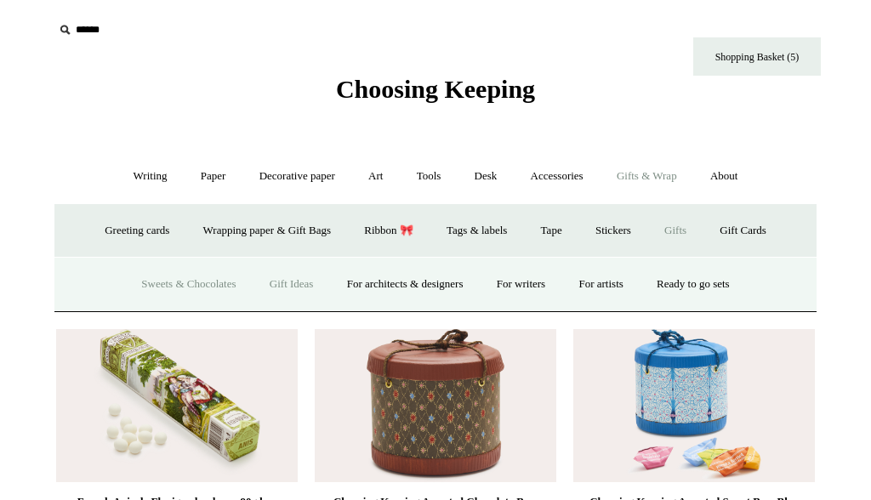
click at [293, 282] on link "Gift Ideas" at bounding box center [291, 284] width 75 height 45
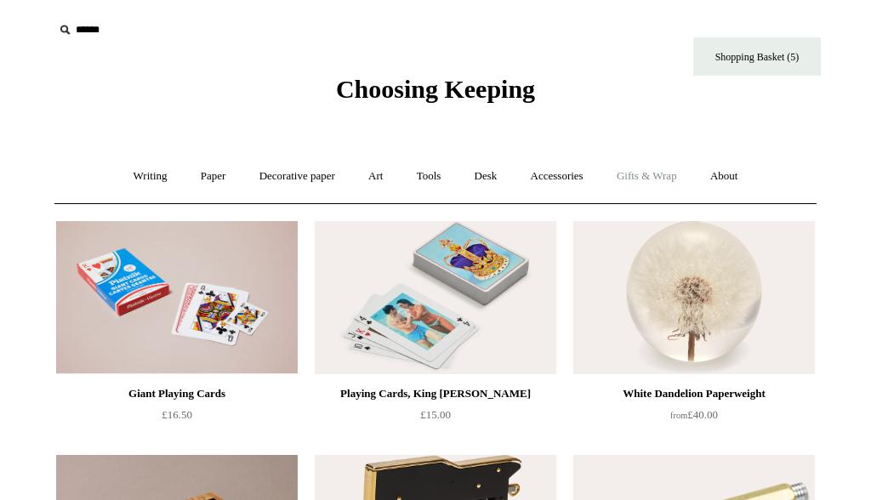
click at [657, 174] on link "Gifts & Wrap +" at bounding box center [646, 176] width 91 height 45
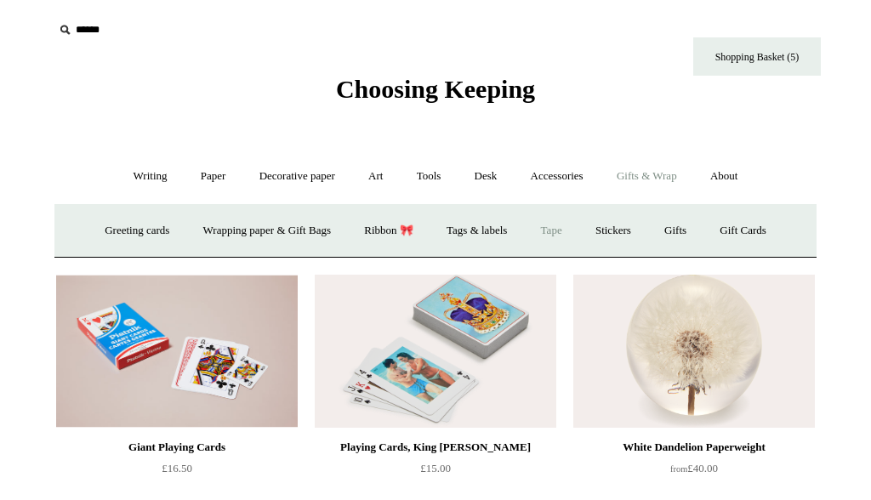
click at [548, 230] on link "Tape" at bounding box center [552, 230] width 52 height 45
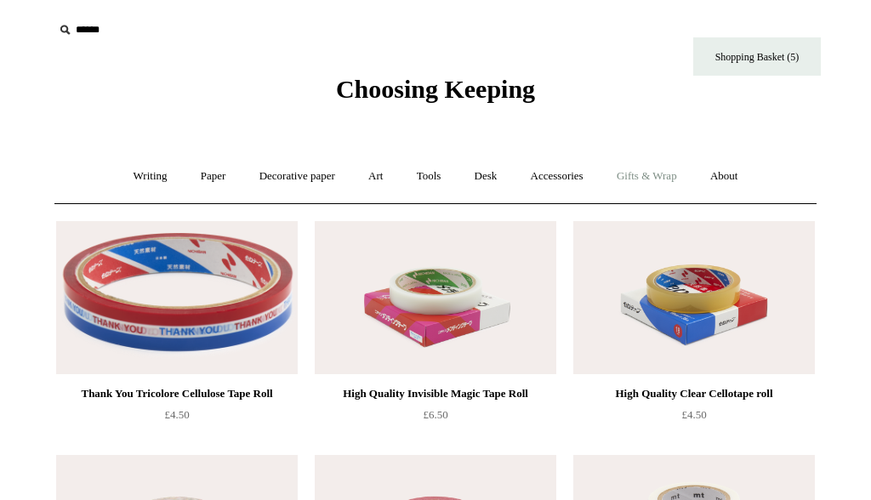
click at [682, 176] on link "Gifts & Wrap +" at bounding box center [646, 176] width 91 height 45
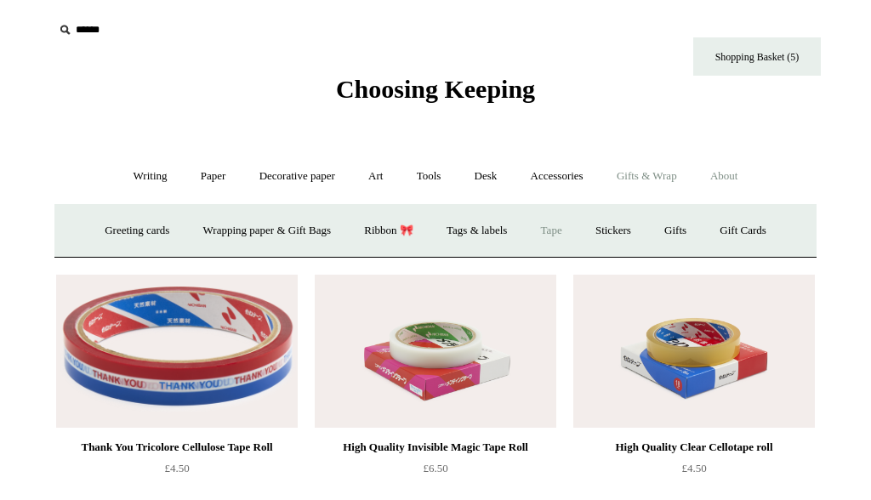
click at [739, 178] on link "About +" at bounding box center [724, 176] width 59 height 45
click at [625, 174] on link "Gifts & Wrap +" at bounding box center [646, 176] width 91 height 45
click at [569, 184] on link "Accessories +" at bounding box center [556, 176] width 83 height 45
click at [653, 173] on link "Gifts & Wrap +" at bounding box center [646, 176] width 91 height 45
click at [492, 174] on link "Desk +" at bounding box center [486, 176] width 54 height 45
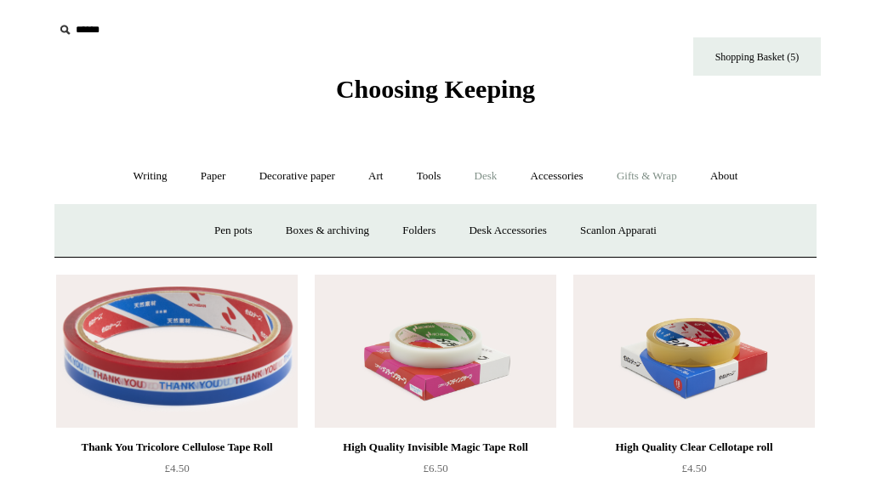
click at [646, 174] on link "Gifts & Wrap +" at bounding box center [646, 176] width 91 height 45
click at [697, 231] on link "Gifts +" at bounding box center [675, 230] width 53 height 45
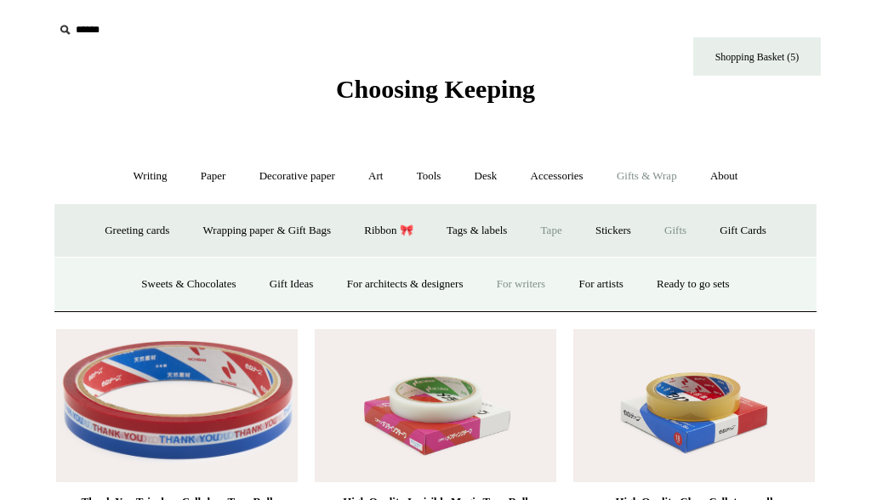
click at [518, 285] on link "For writers" at bounding box center [520, 284] width 79 height 45
